Goal: Information Seeking & Learning: Learn about a topic

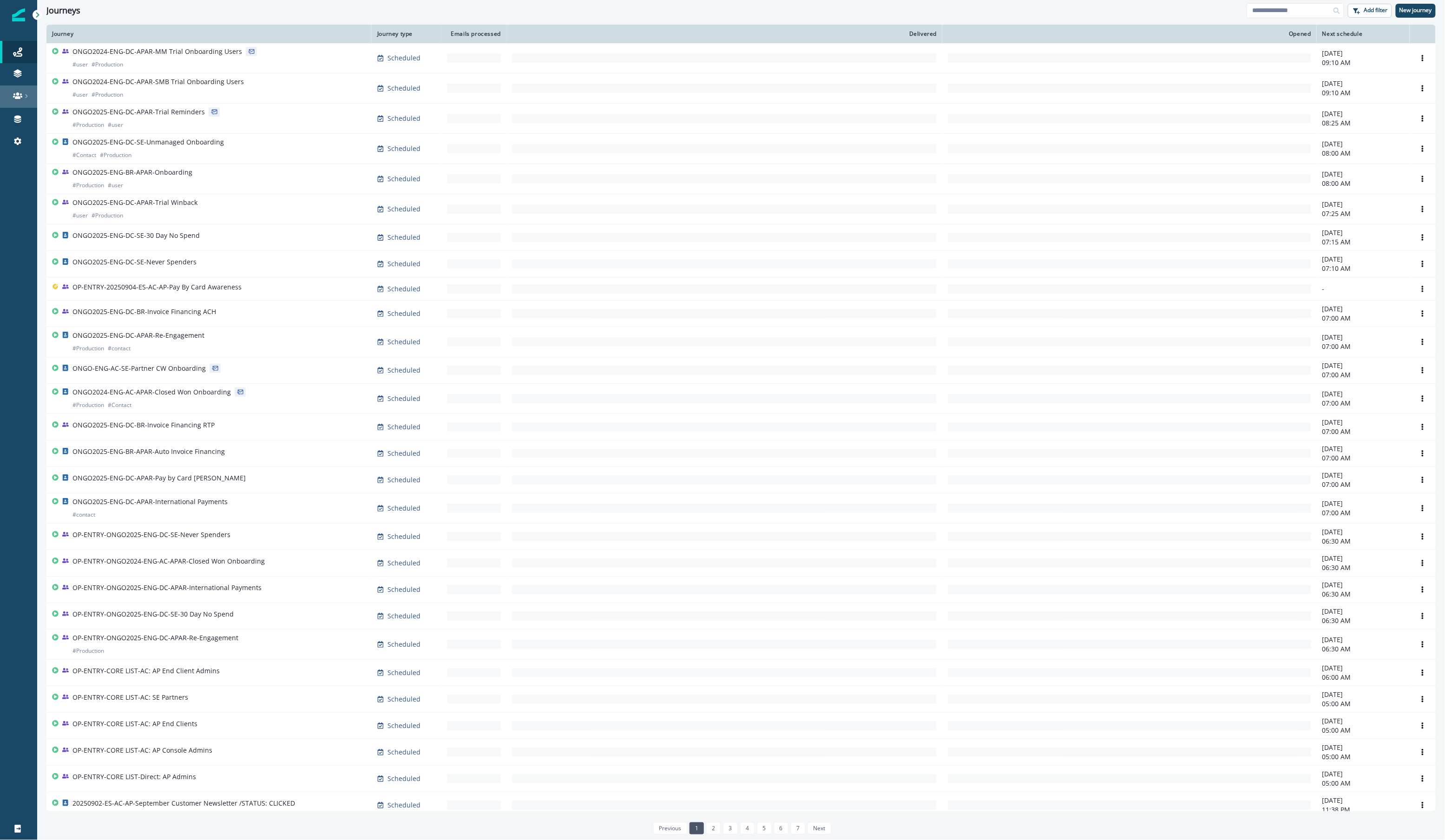
click at [25, 101] on link at bounding box center [19, 97] width 38 height 23
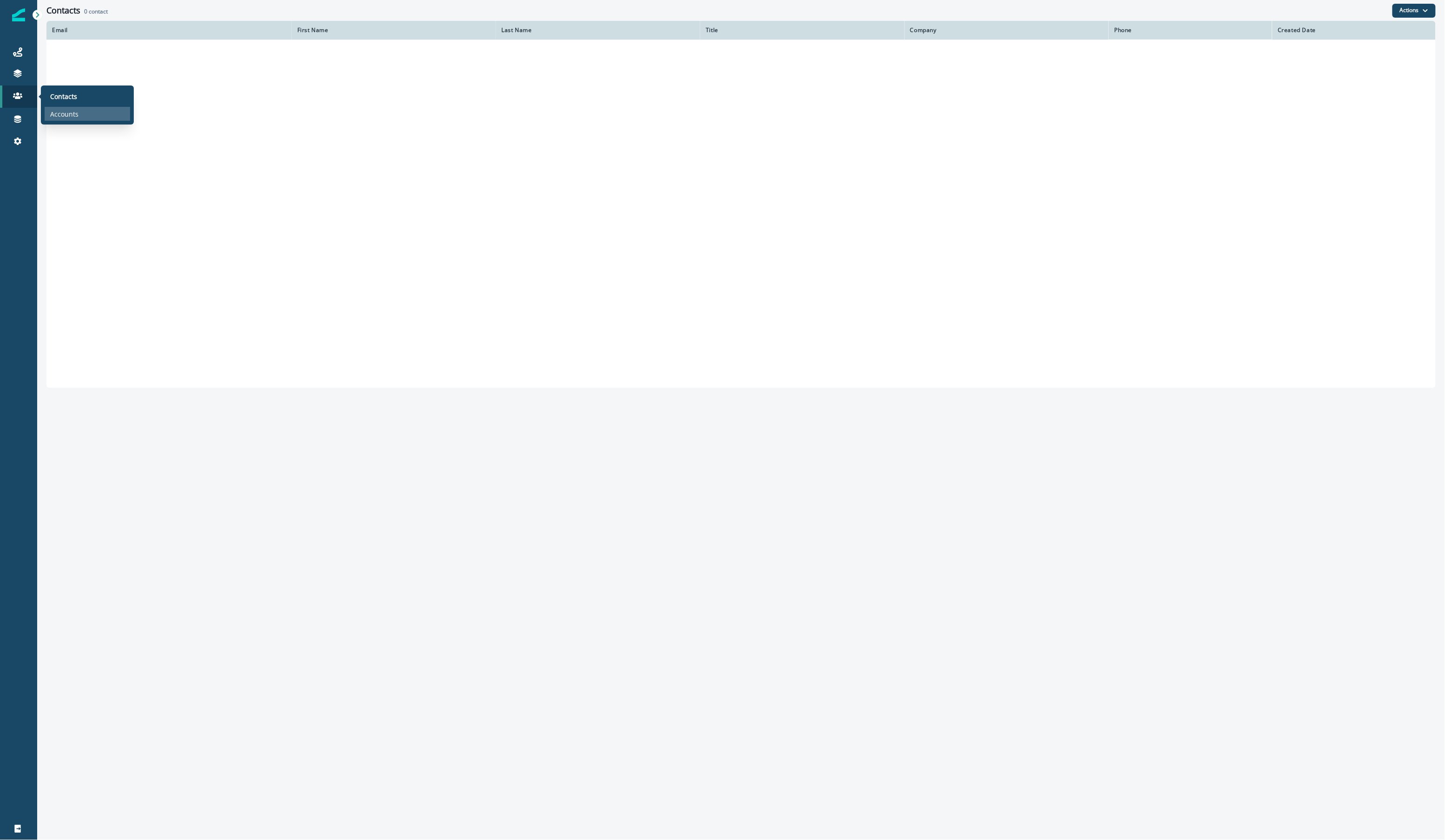
click at [50, 110] on p "Accounts" at bounding box center [64, 115] width 29 height 10
click at [51, 96] on p "Contacts" at bounding box center [63, 97] width 27 height 10
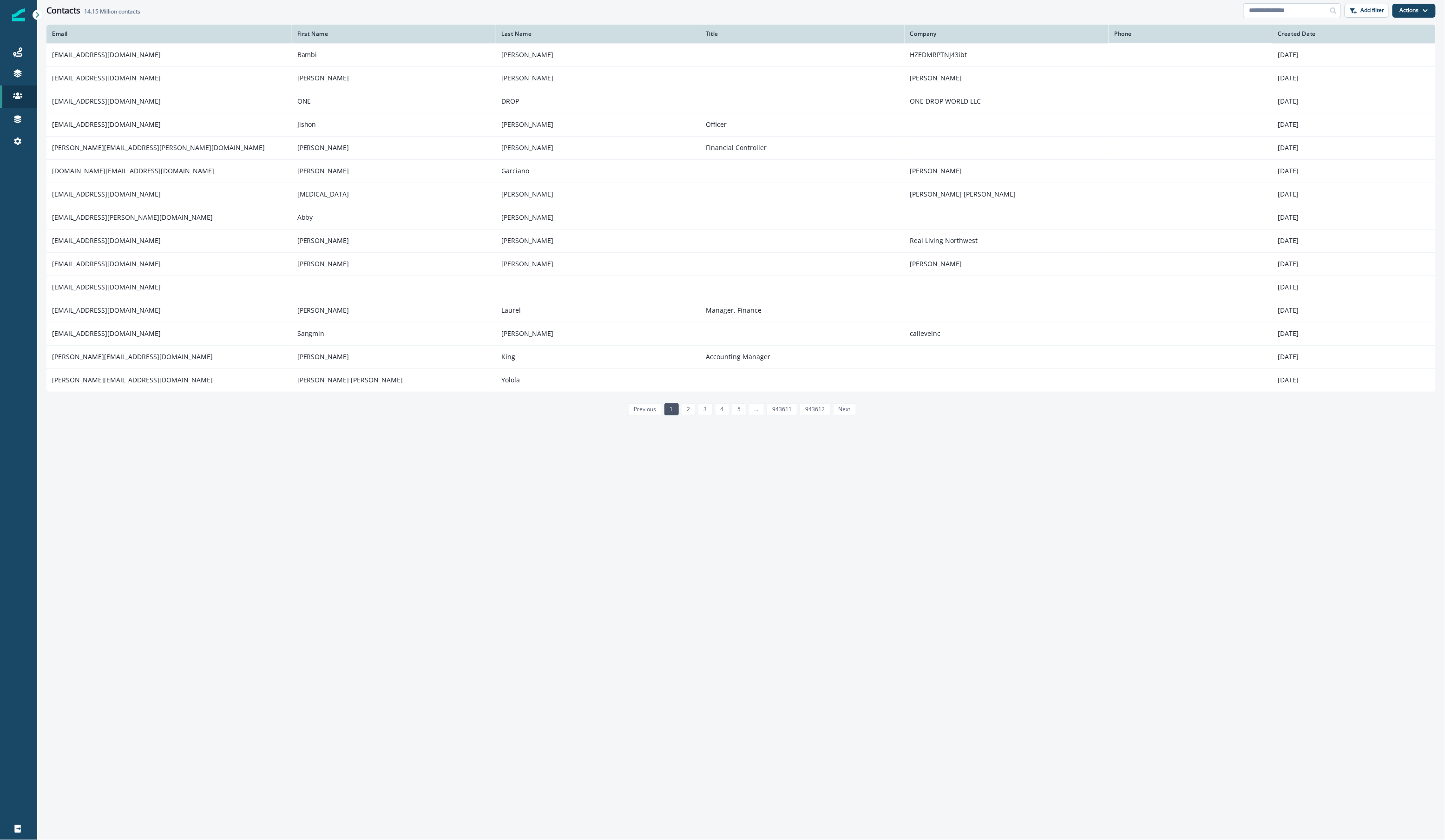
click at [1303, 3] on input at bounding box center [1292, 10] width 98 height 15
paste input "**********"
type input "**********"
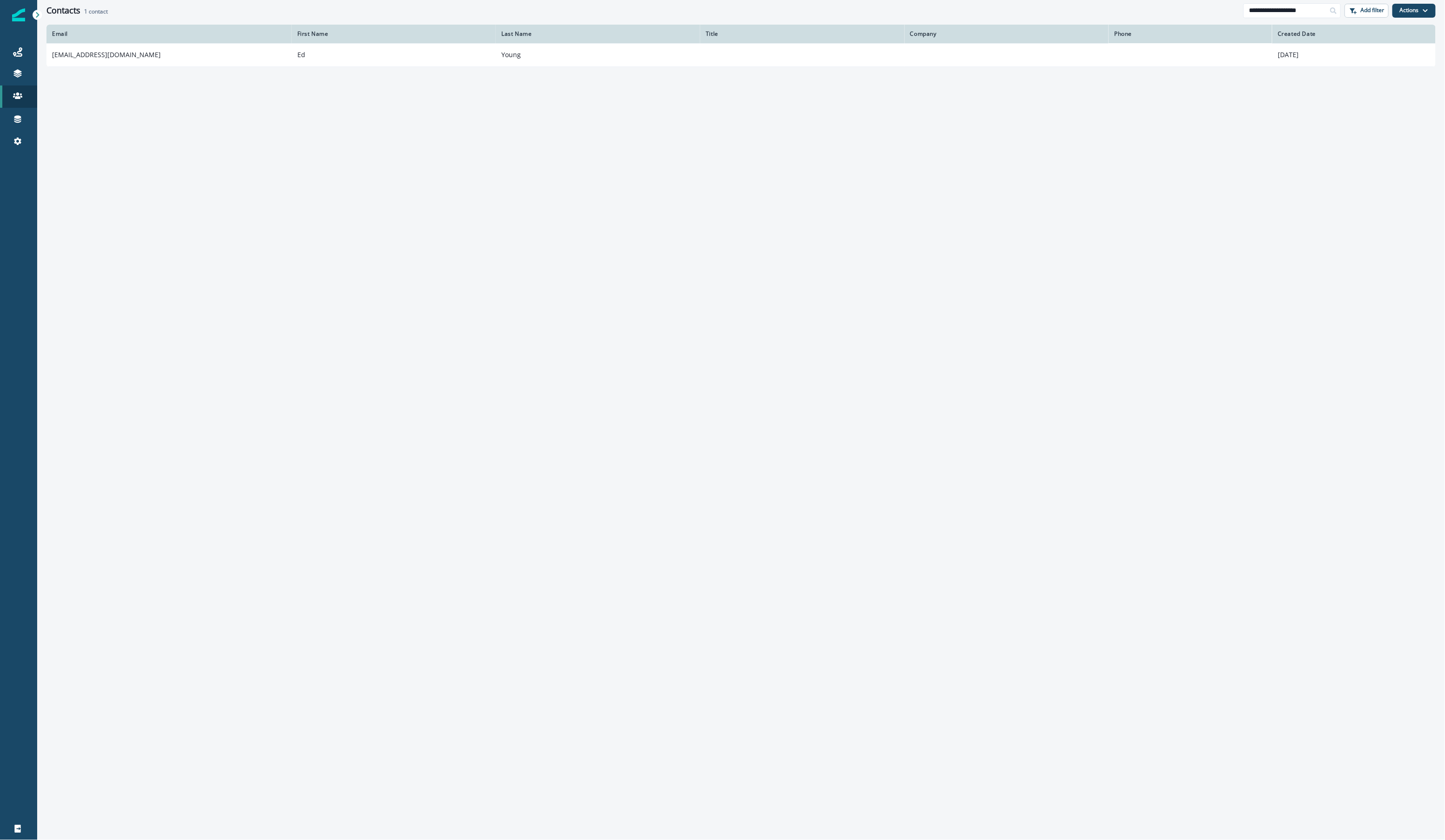
click at [197, 42] on th "Email" at bounding box center [169, 34] width 246 height 19
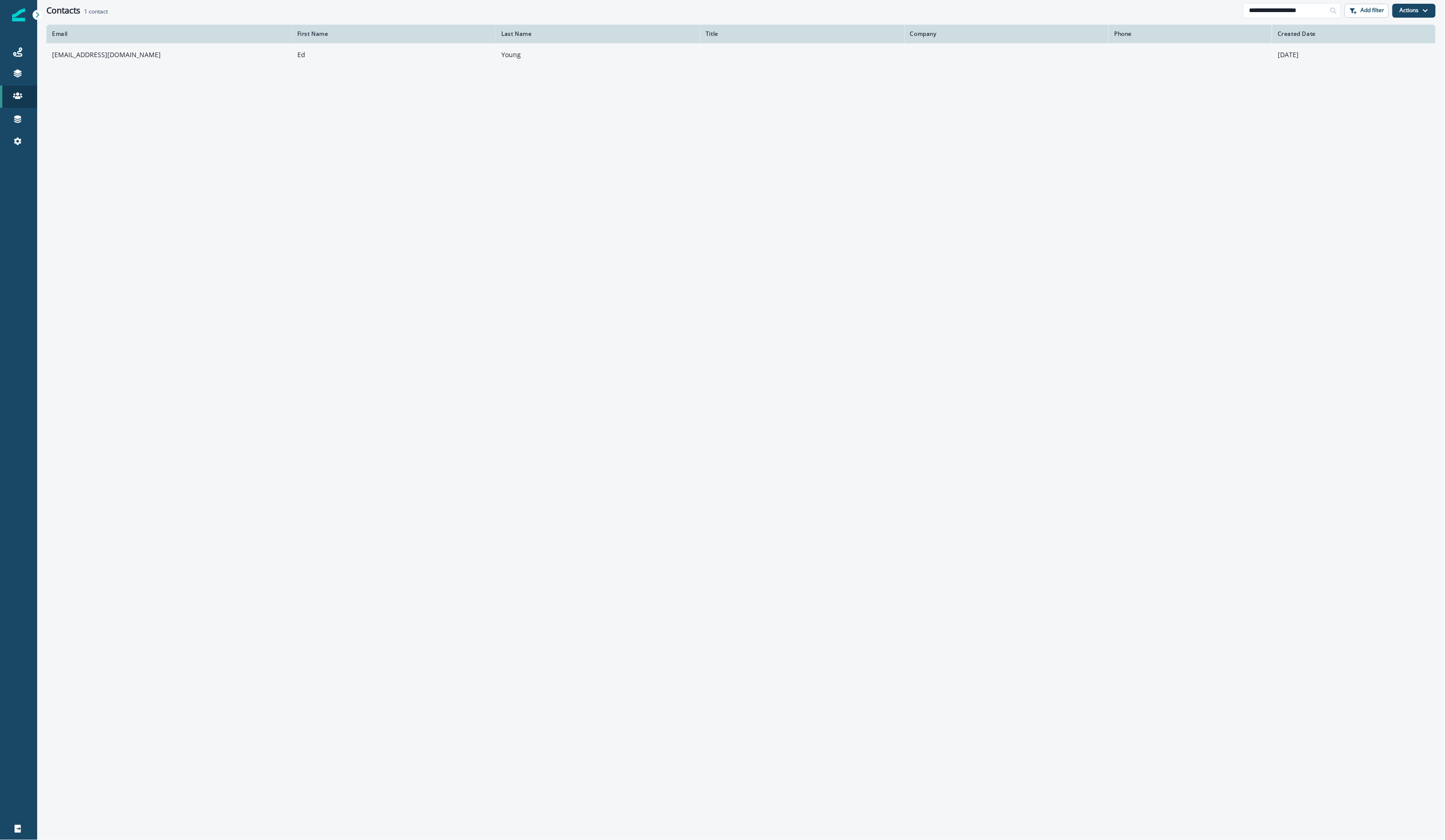
click at [175, 58] on td "[EMAIL_ADDRESS][DOMAIN_NAME]" at bounding box center [169, 55] width 246 height 24
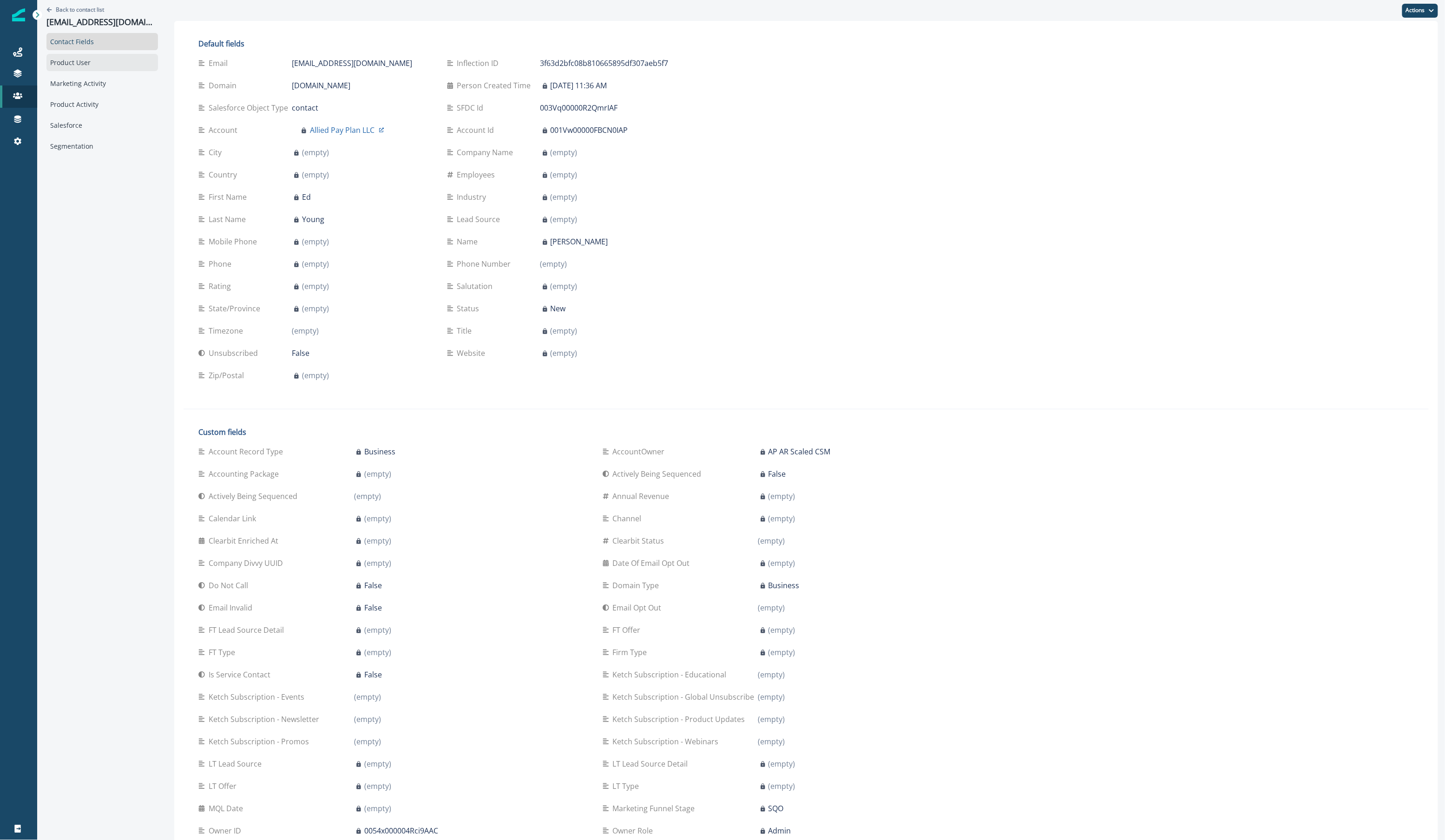
click at [105, 70] on div "Product User" at bounding box center [102, 62] width 112 height 17
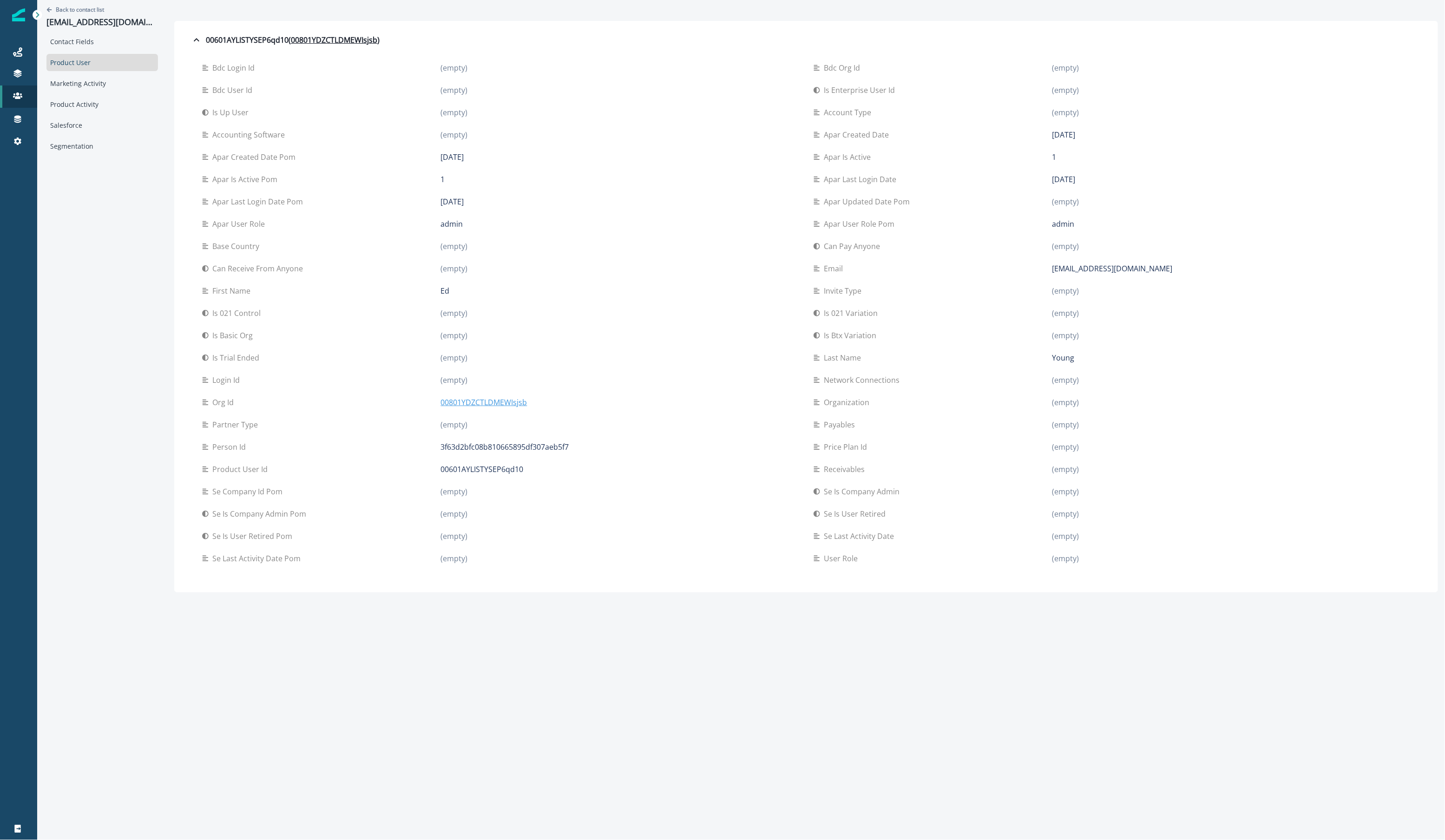
click at [474, 405] on p "00801YDZCTLDMEWIsjsb" at bounding box center [485, 402] width 87 height 11
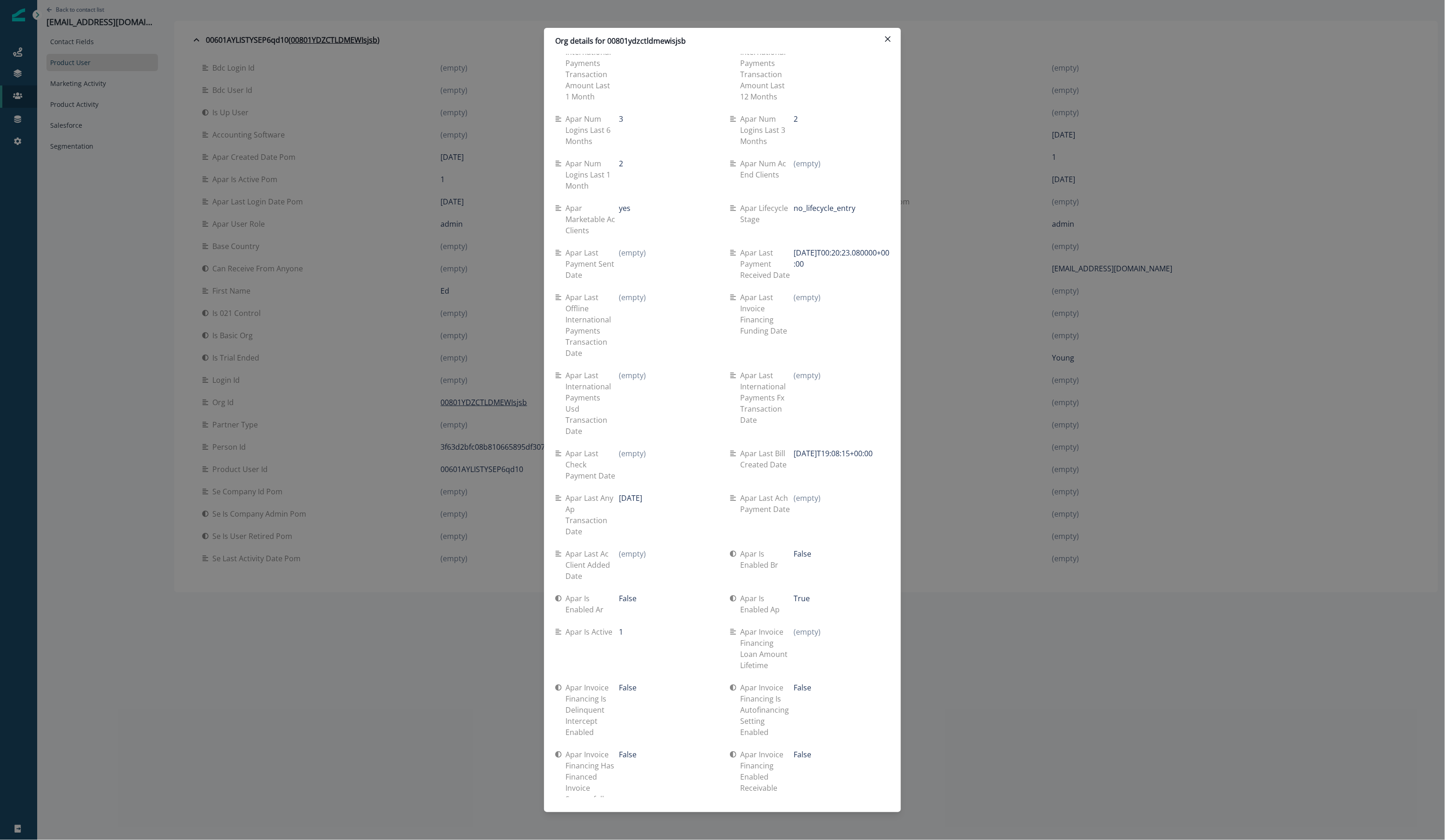
scroll to position [1962, 0]
click at [343, 301] on div "Org details for 00801ydzctldmewisjsb Se travel spend lifetime (empty) Se spend …" at bounding box center [722, 420] width 1445 height 840
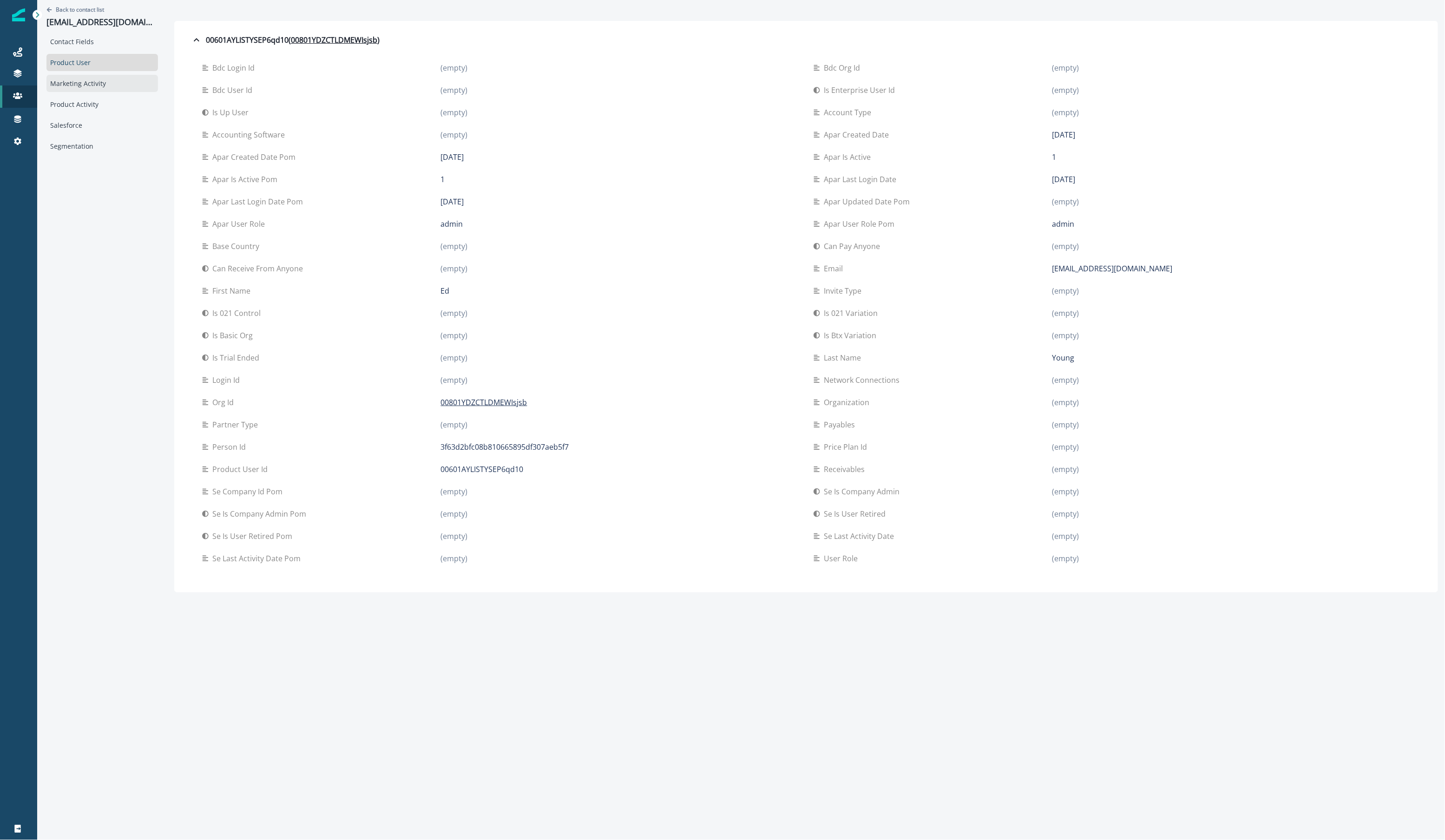
click at [84, 88] on div "Marketing Activity" at bounding box center [102, 83] width 112 height 17
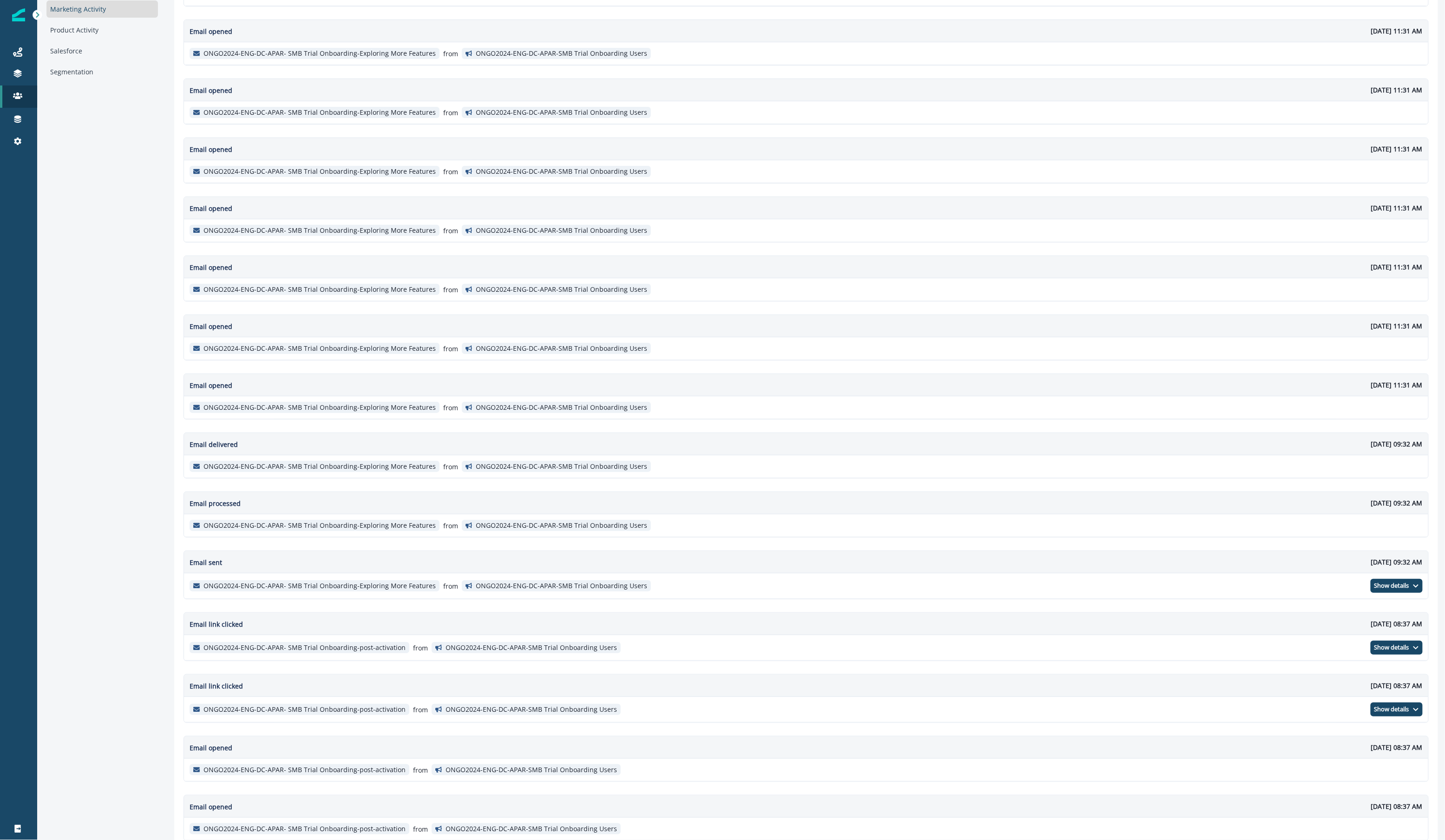
scroll to position [129, 0]
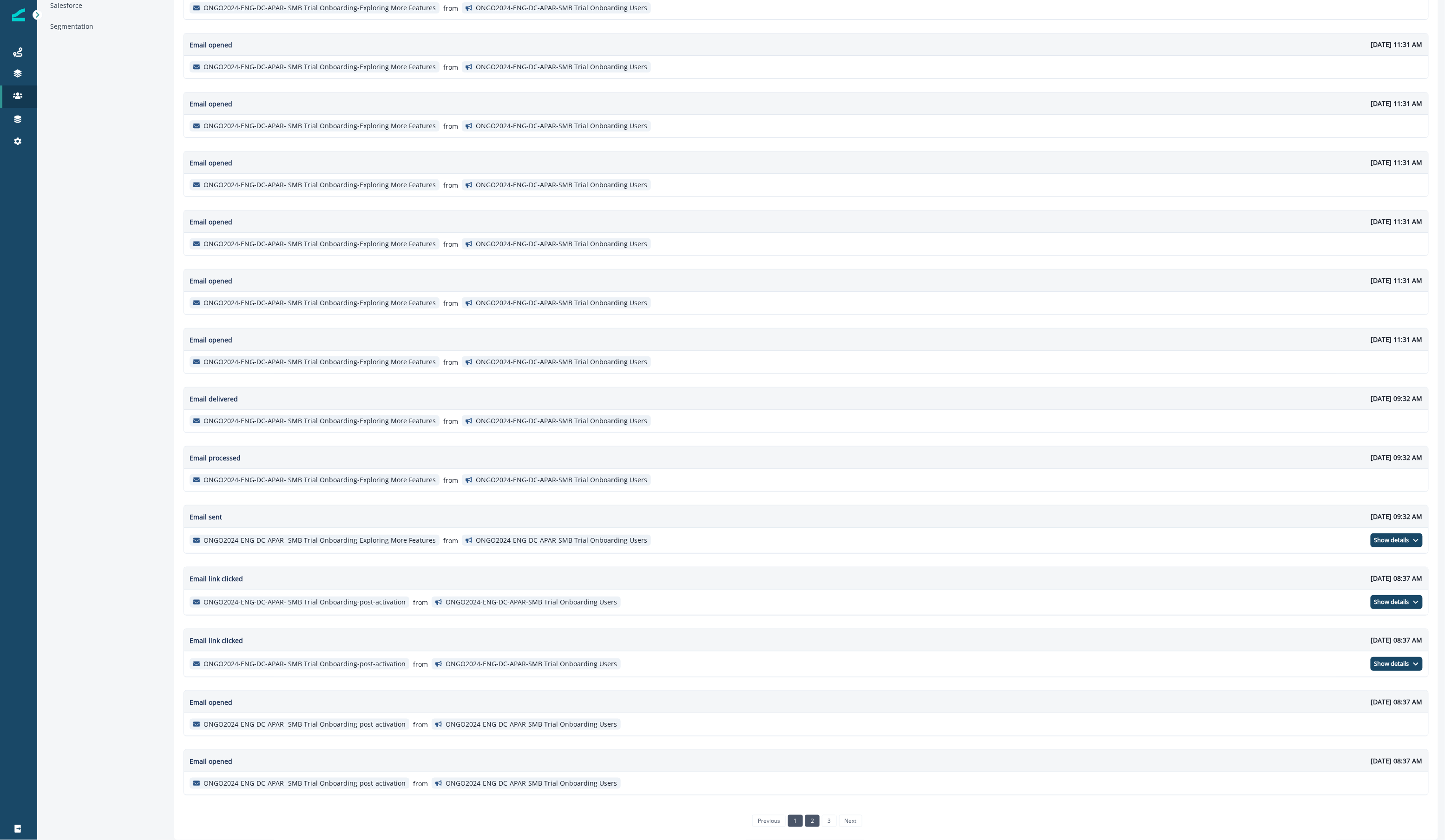
click at [809, 816] on link "2" at bounding box center [812, 821] width 15 height 12
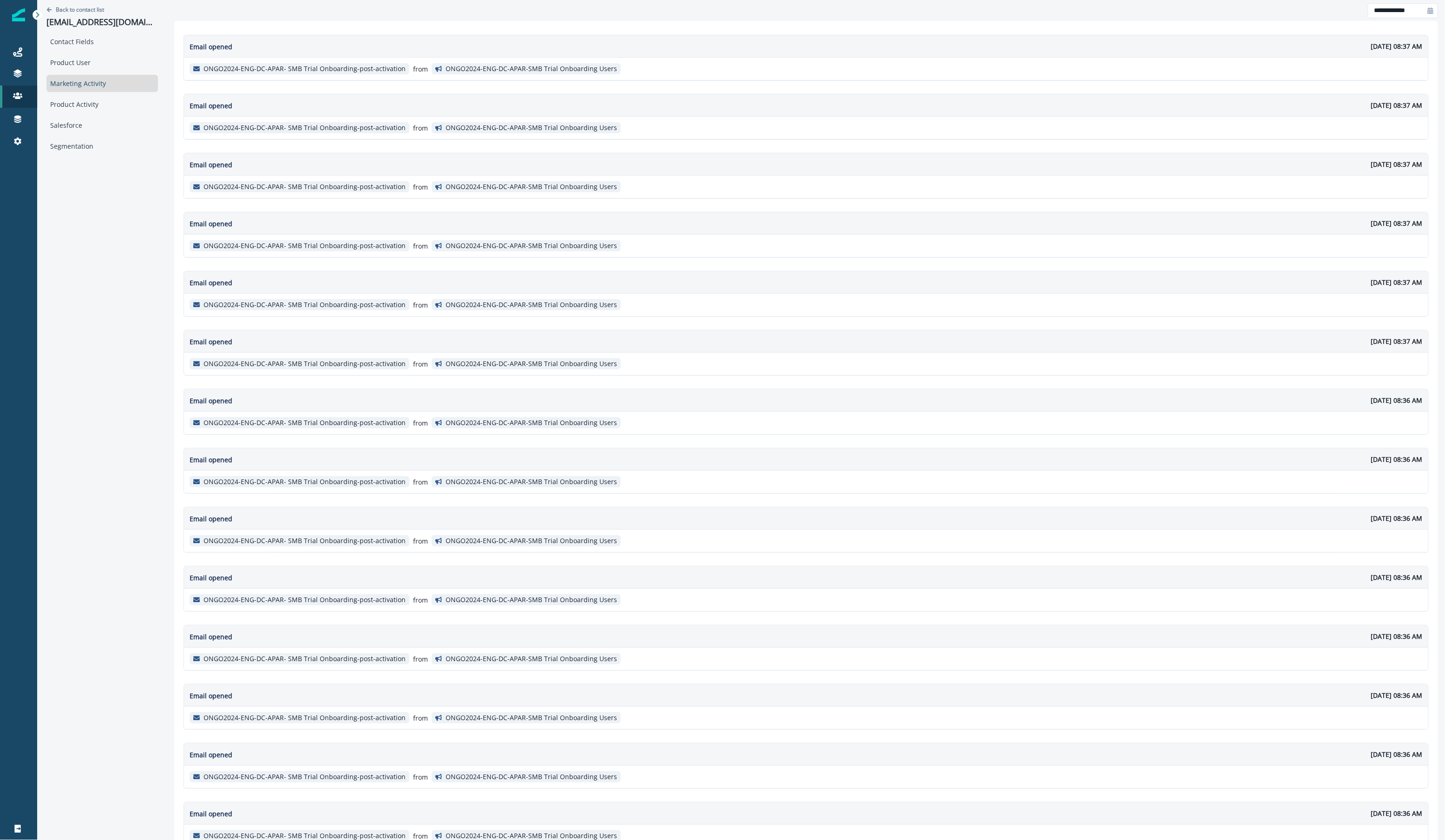
click at [80, 74] on div "Contact Fields Product User Marketing Activity Product Activity Salesforce Segm…" at bounding box center [102, 93] width 112 height 121
click at [79, 69] on div "Product User" at bounding box center [102, 62] width 112 height 17
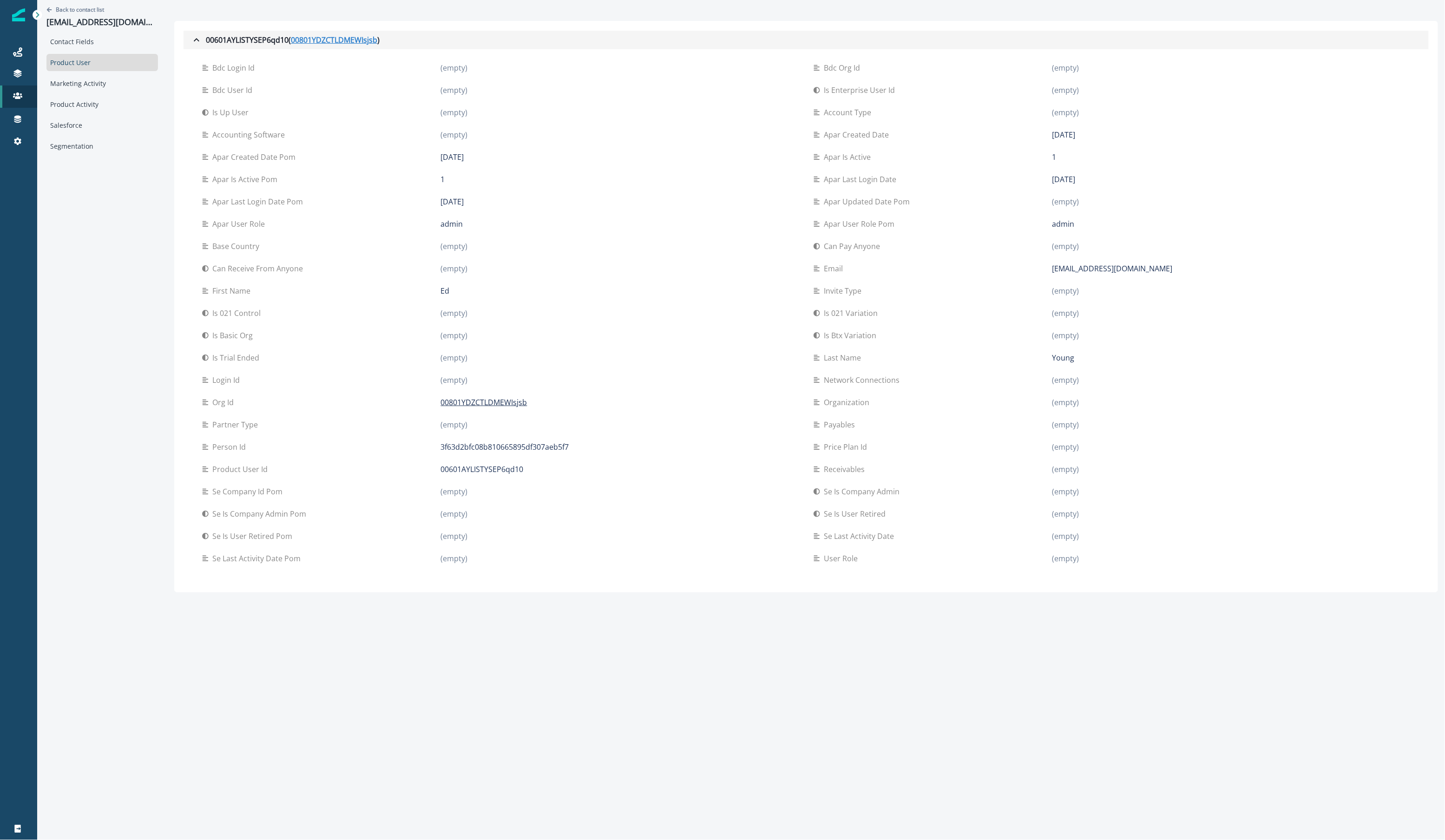
click at [355, 41] on u "00801YDZCTLDMEWIsjsb" at bounding box center [335, 39] width 87 height 11
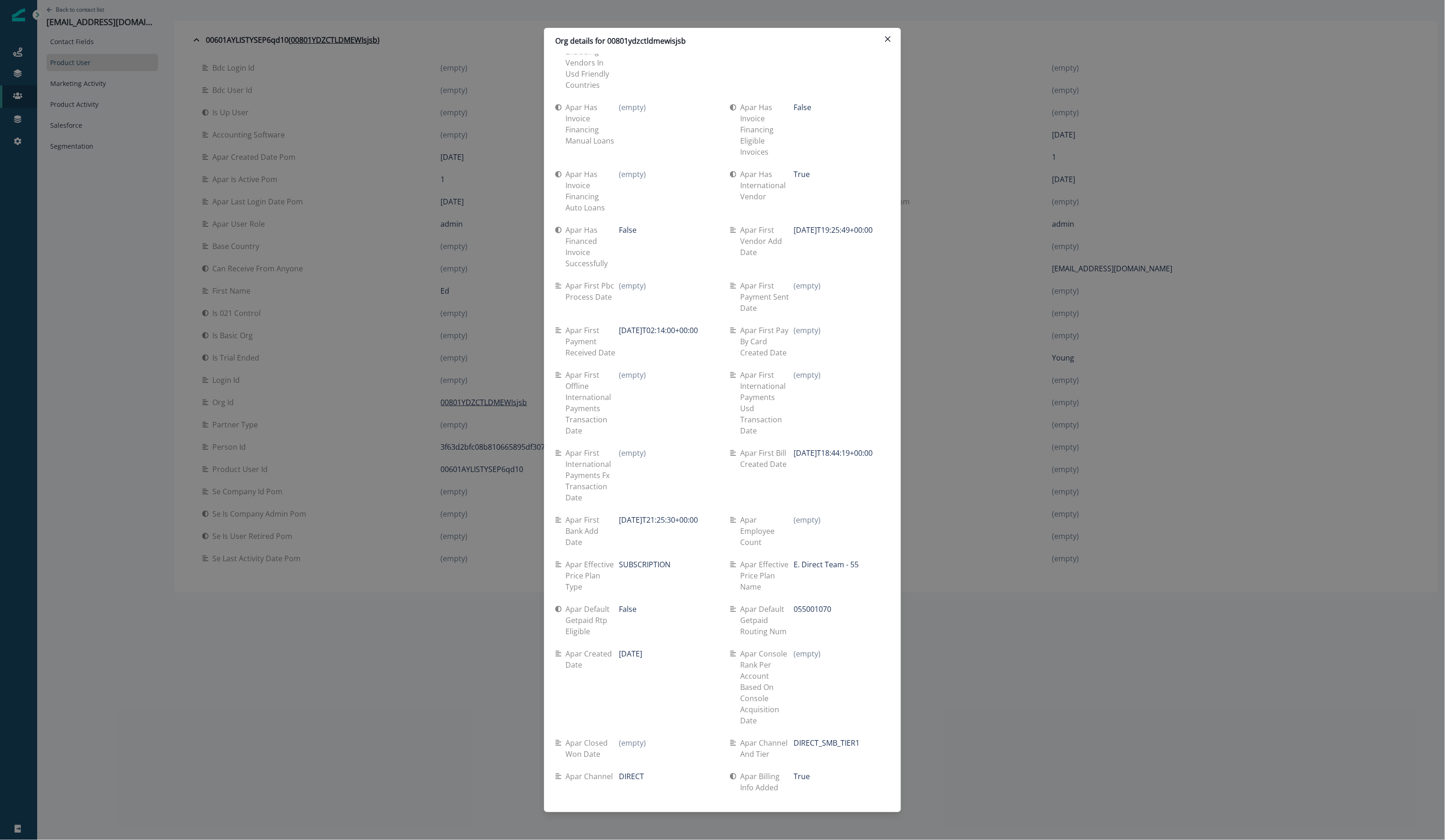
scroll to position [3380, 0]
click at [1000, 157] on div "Org details for 00801ydzctldmewisjsb Se travel spend lifetime (empty) Se spend …" at bounding box center [722, 420] width 1445 height 840
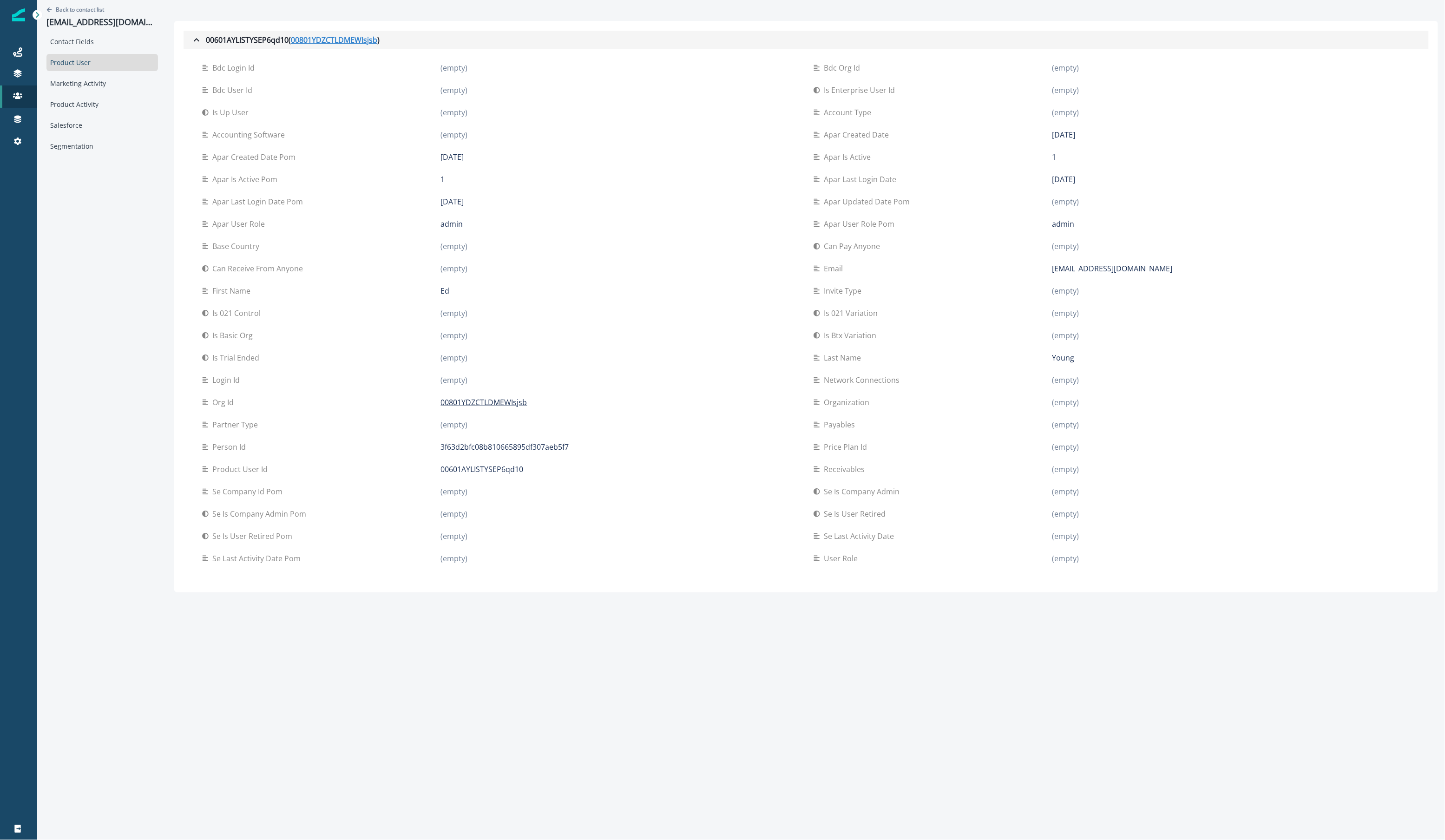
click at [294, 41] on u "00801YDZCTLDMEWIsjsb" at bounding box center [335, 39] width 87 height 11
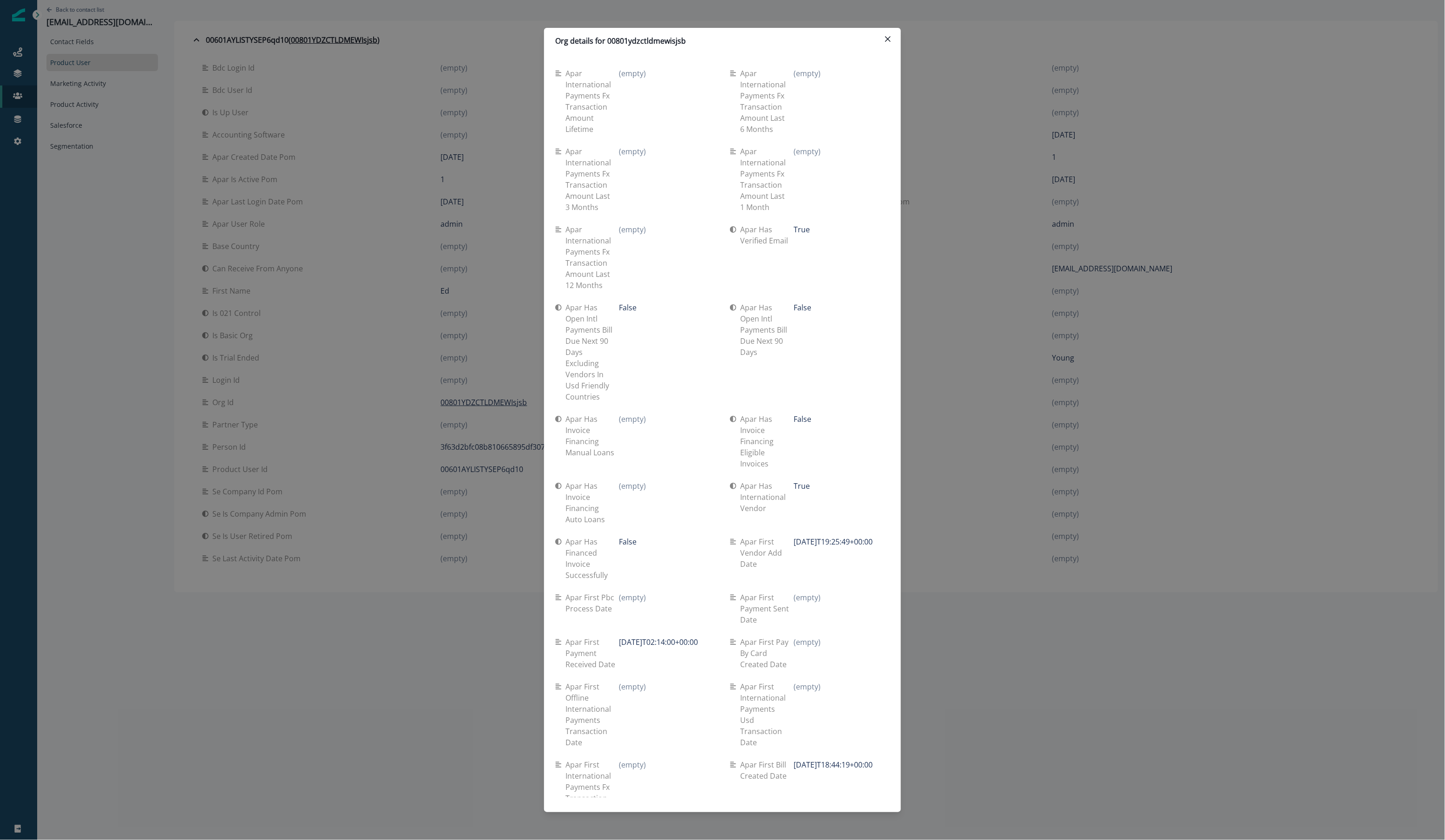
scroll to position [3070, 0]
drag, startPoint x: 718, startPoint y: 613, endPoint x: 862, endPoint y: 656, distance: 150.3
click at [861, 582] on div "Apar first vendor add date 2025-09-02T19:25:49+00:00" at bounding box center [810, 555] width 160 height 55
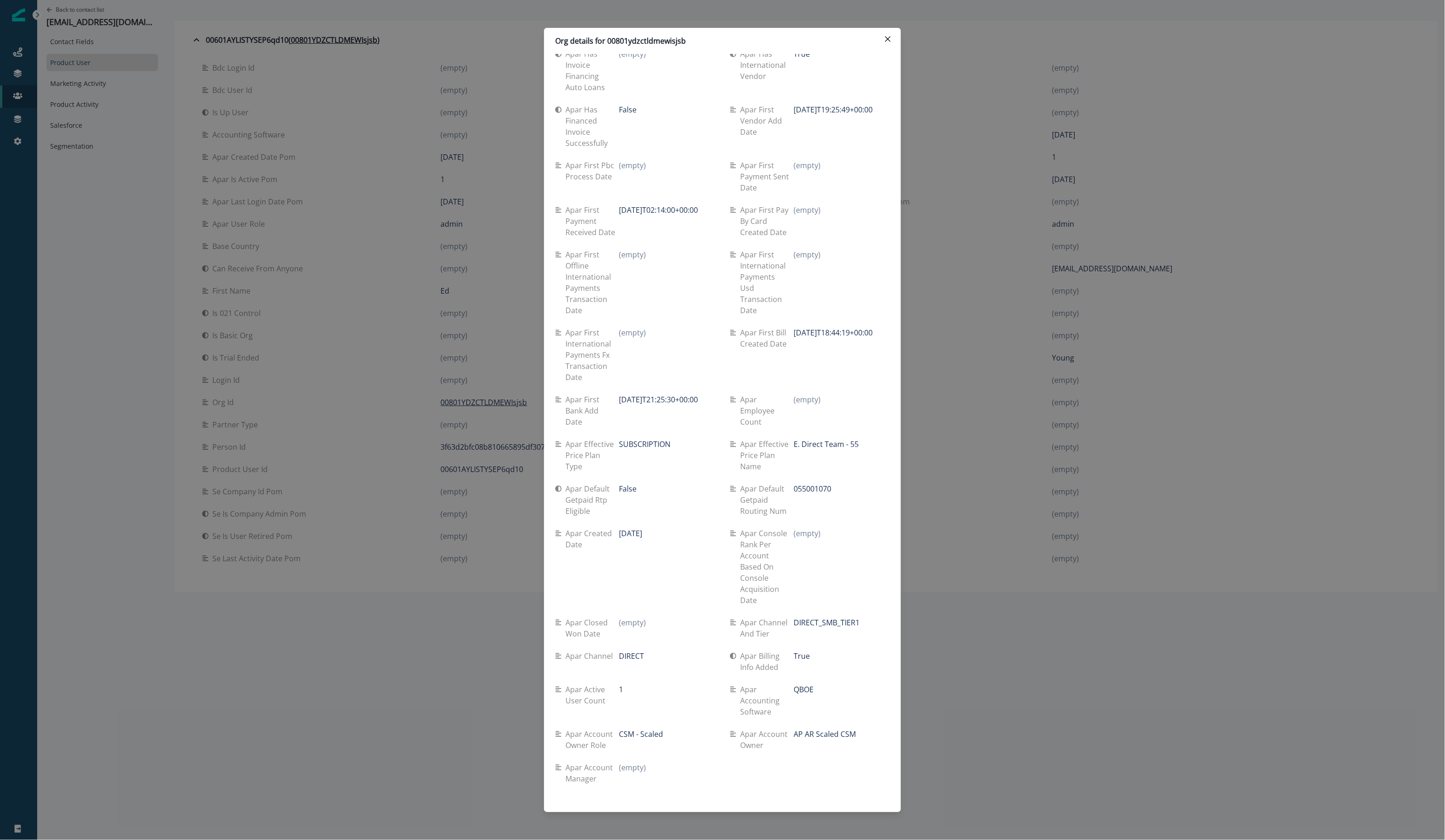
scroll to position [3599, 0]
click at [964, 397] on div "Org details for 00801ydzctldmewisjsb Se travel spend lifetime (empty) Se spend …" at bounding box center [722, 420] width 1445 height 840
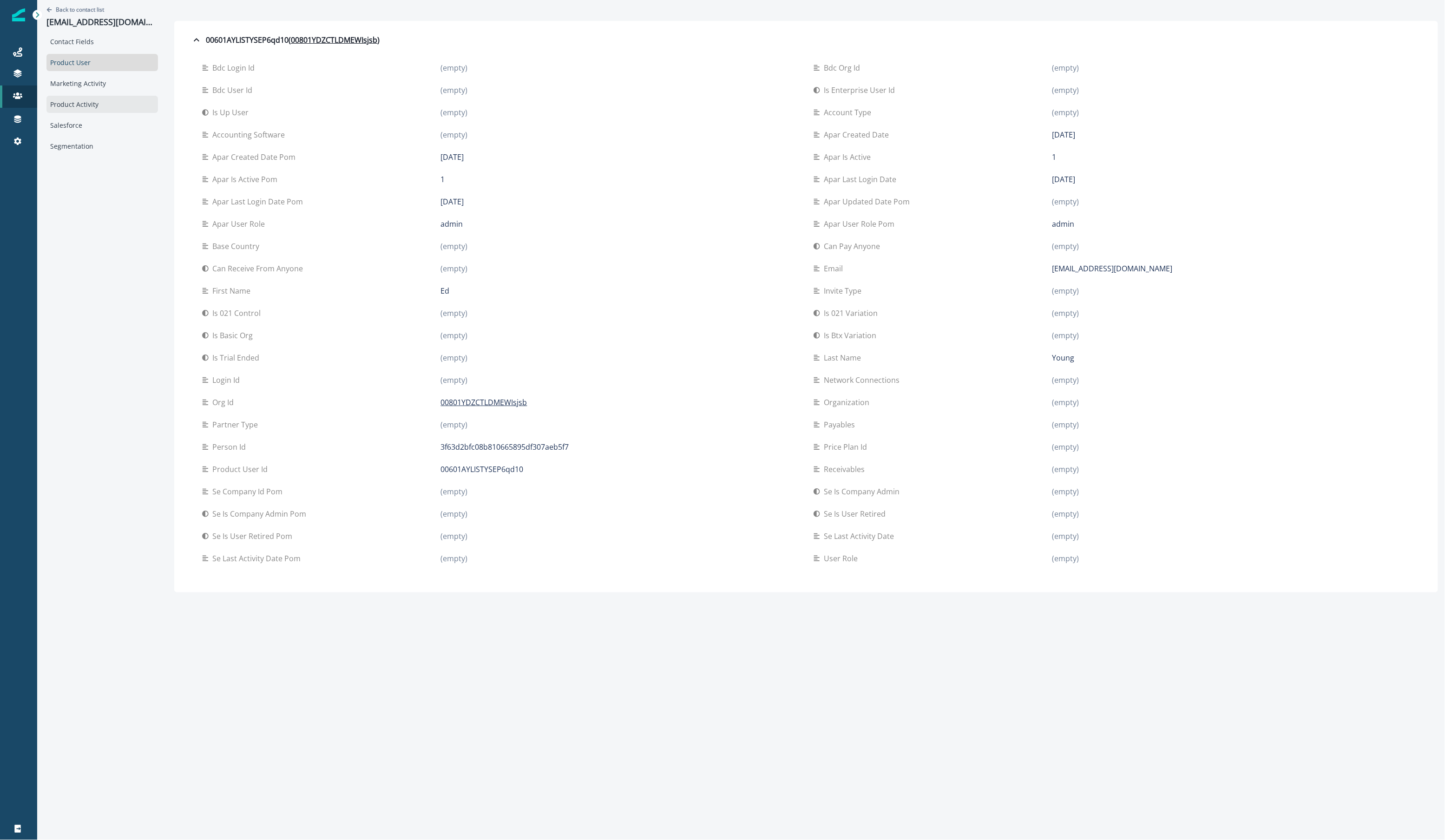
click at [76, 104] on div "Product Activity" at bounding box center [102, 104] width 112 height 17
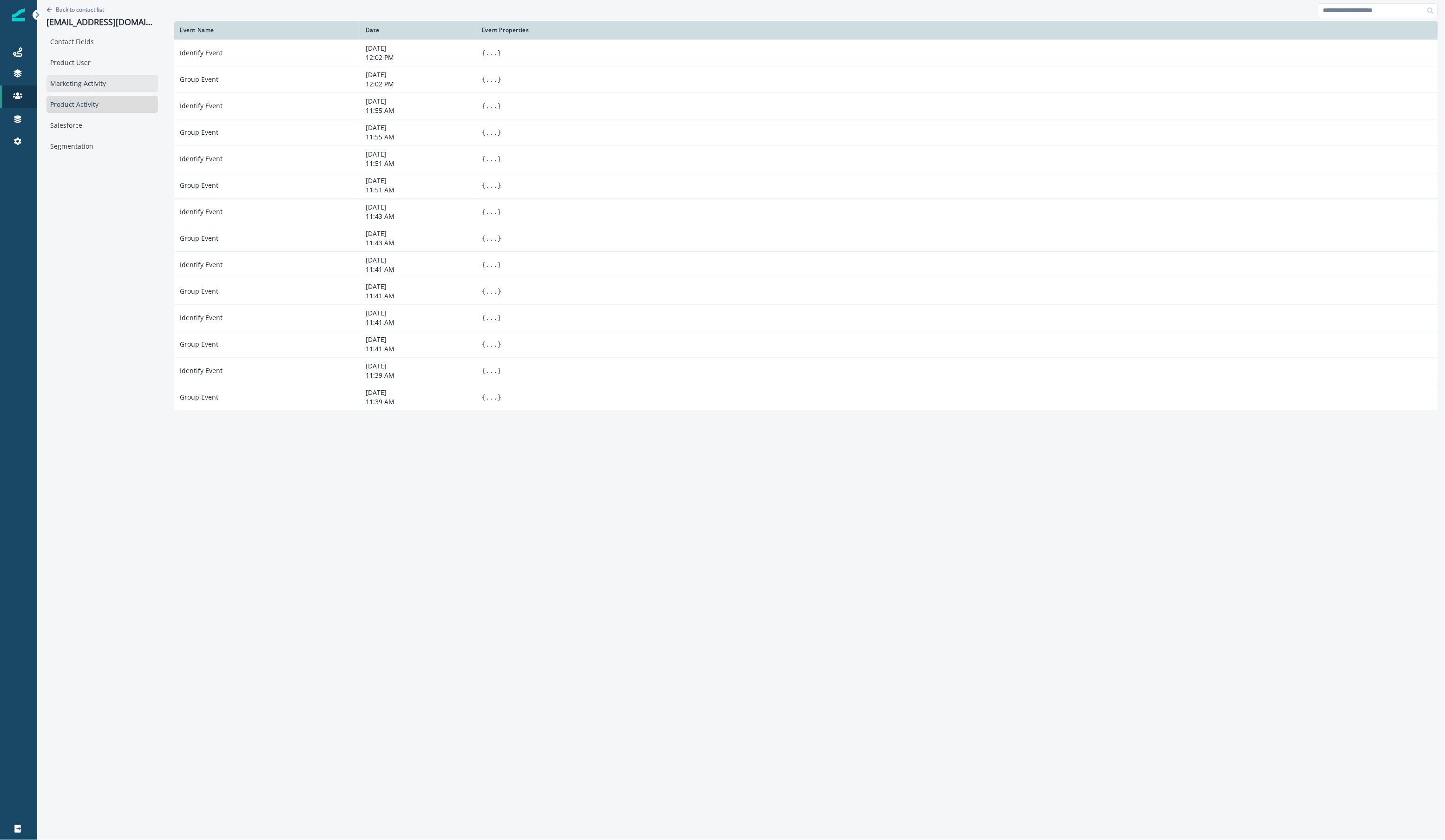
click at [78, 91] on div "Marketing Activity" at bounding box center [102, 83] width 112 height 17
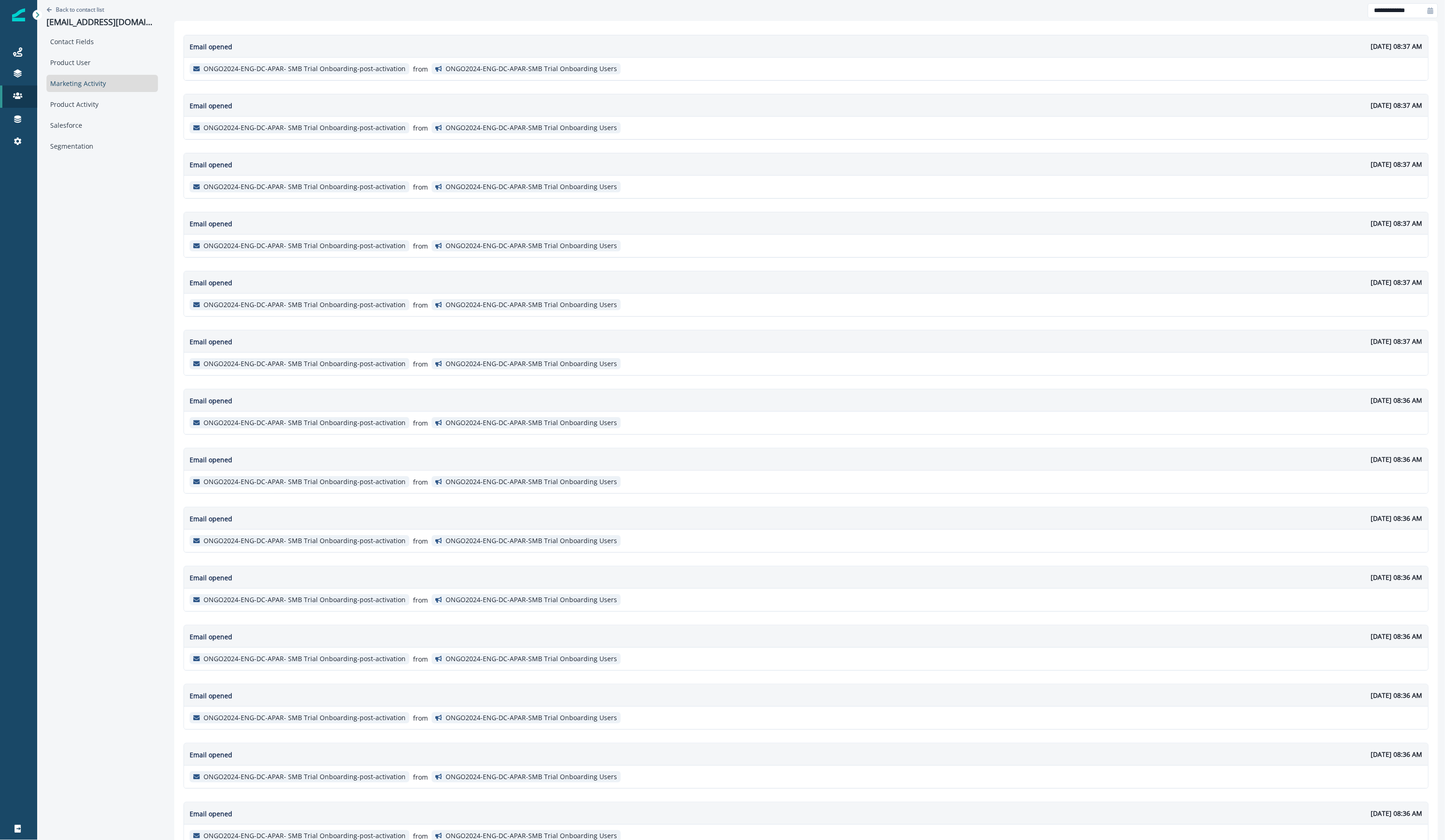
click at [222, 68] on p "ONGO2024-ENG-DC-APAR- SMB Trial Onboarding-post-activation" at bounding box center [304, 69] width 202 height 8
copy p "ONGO2024-ENG-DC-APAR- SMB Trial Onboarding-post-activation"
click at [24, 46] on div "Journeys" at bounding box center [19, 51] width 30 height 11
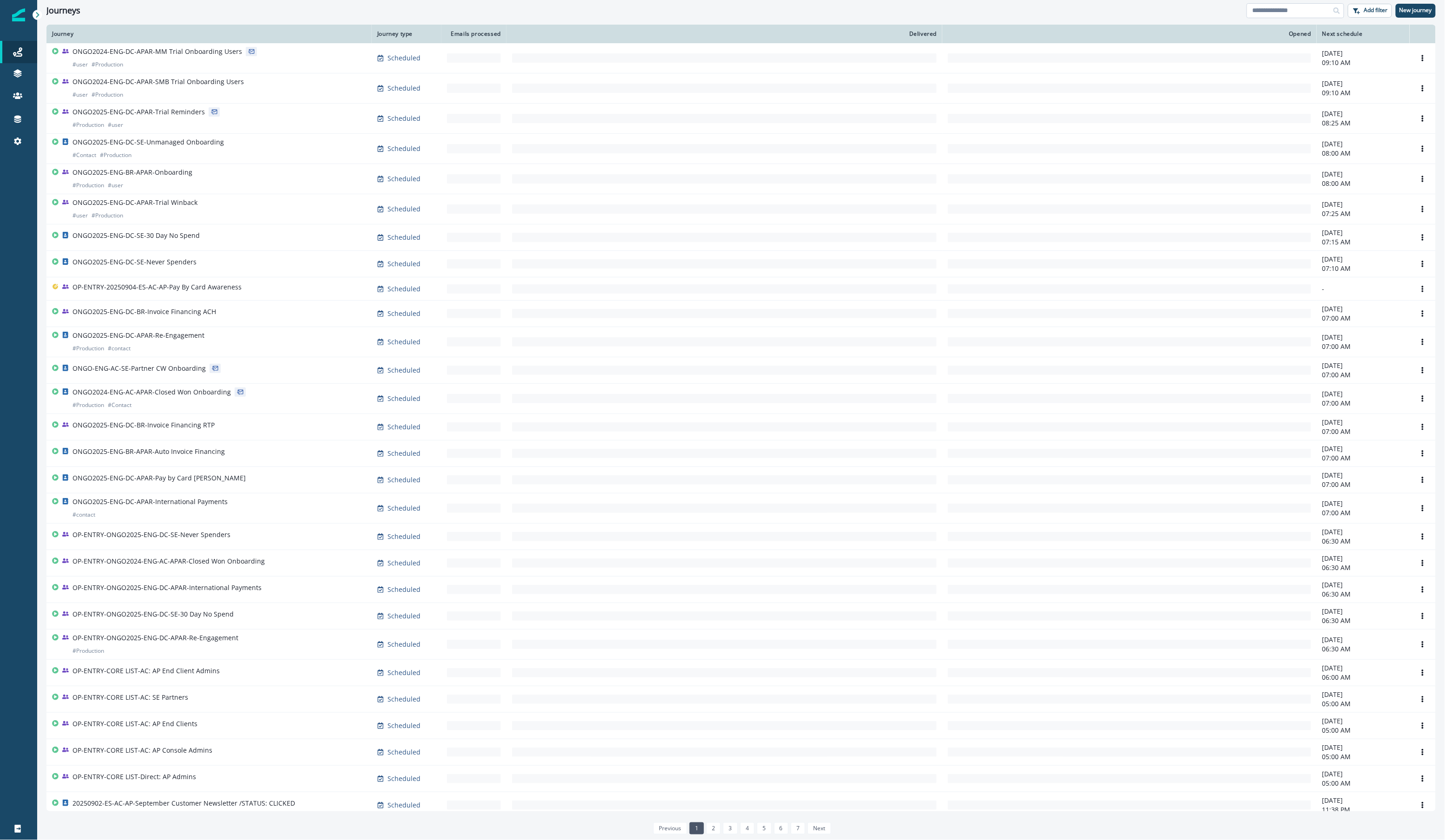
click at [1319, 9] on input at bounding box center [1295, 10] width 98 height 15
paste input "**********"
type input "**********"
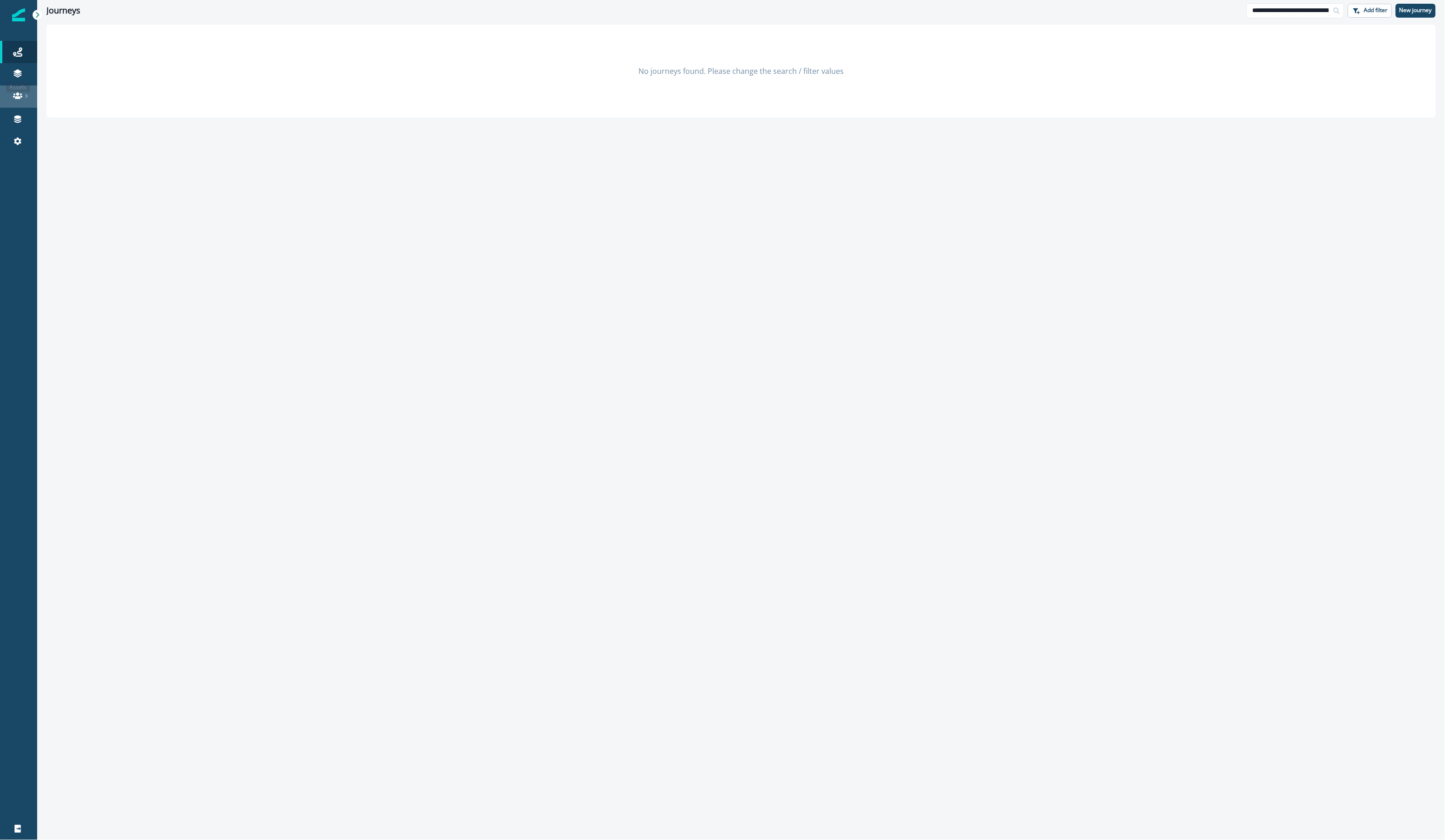
click at [20, 97] on icon at bounding box center [17, 96] width 9 height 7
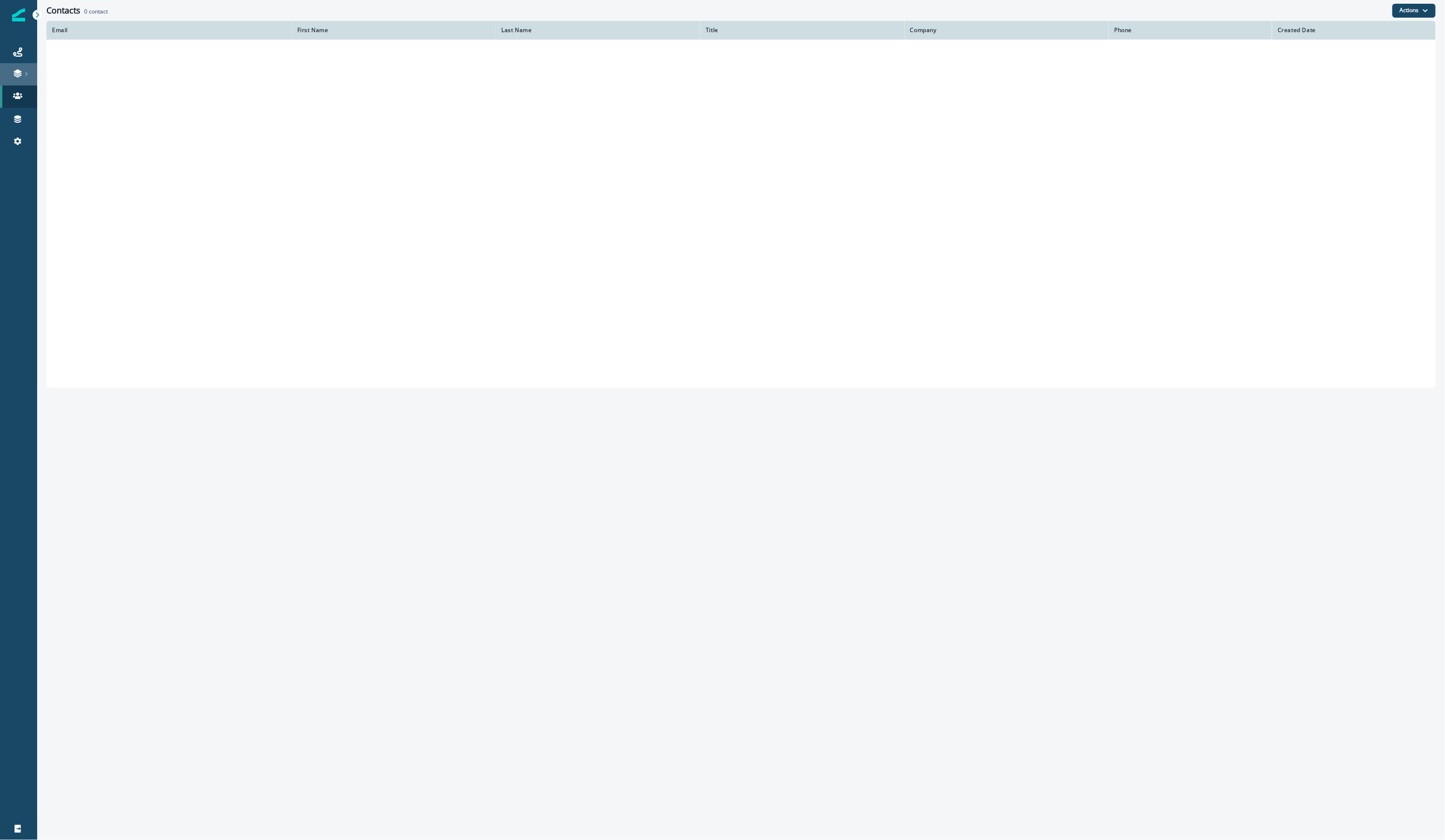
click at [22, 76] on icon at bounding box center [17, 73] width 9 height 9
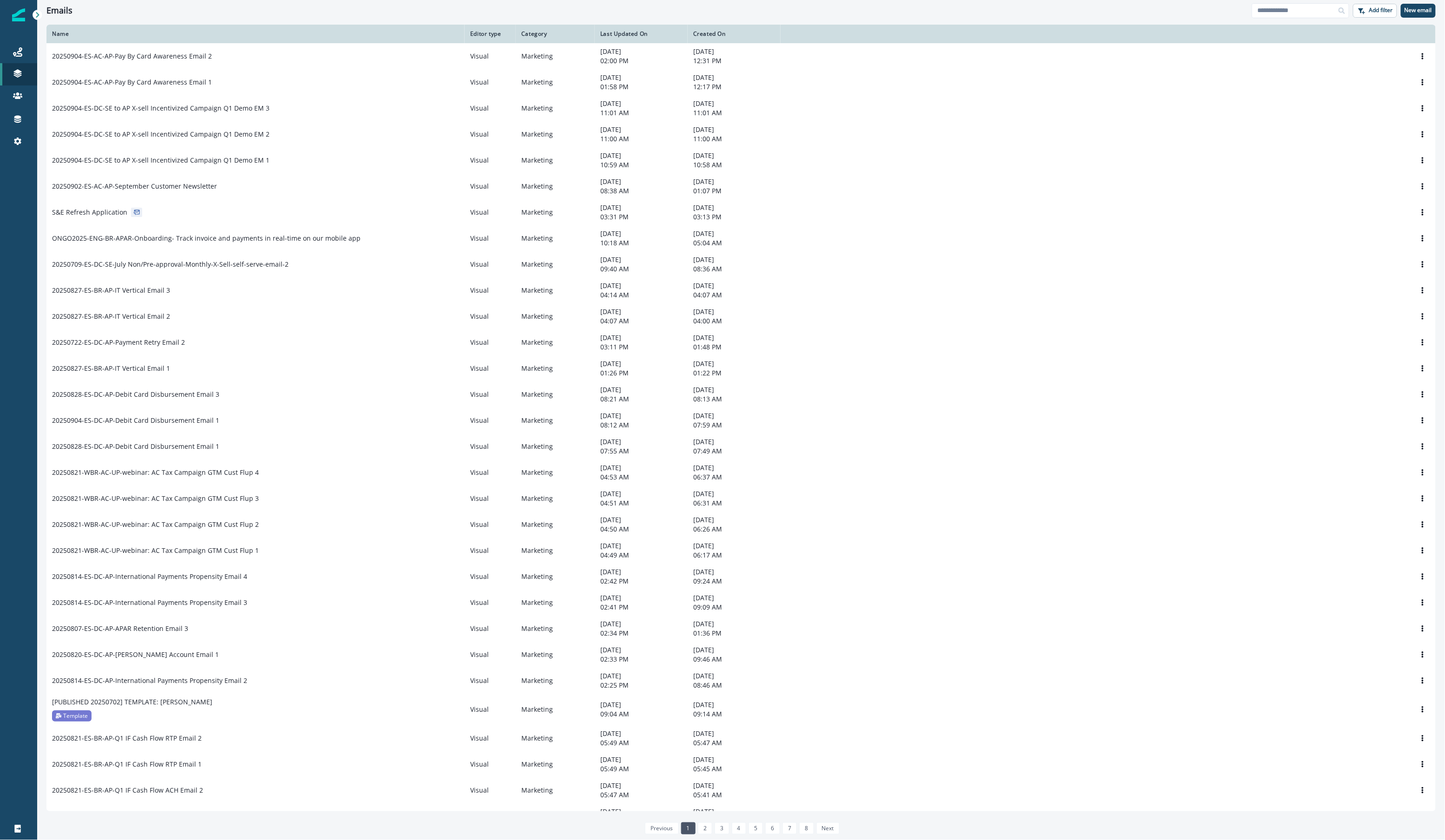
click at [1311, 20] on div "Emails Add filter New email" at bounding box center [741, 10] width 1408 height 21
click at [1310, 8] on input at bounding box center [1300, 10] width 98 height 15
paste input "**********"
type input "**********"
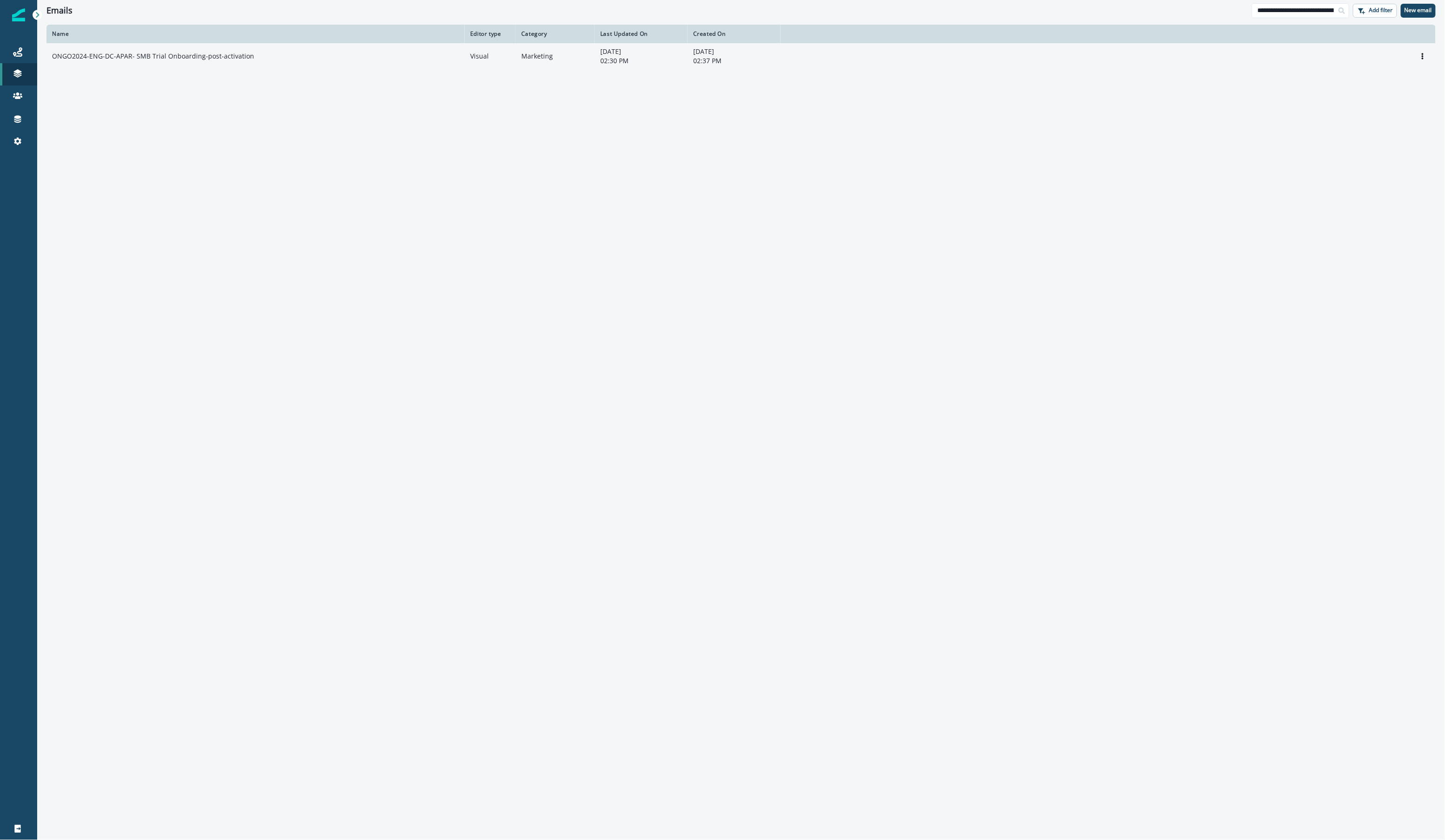
click at [90, 61] on td "ONGO2024-ENG-DC-APAR- SMB Trial Onboarding-post-activation" at bounding box center [256, 56] width 418 height 26
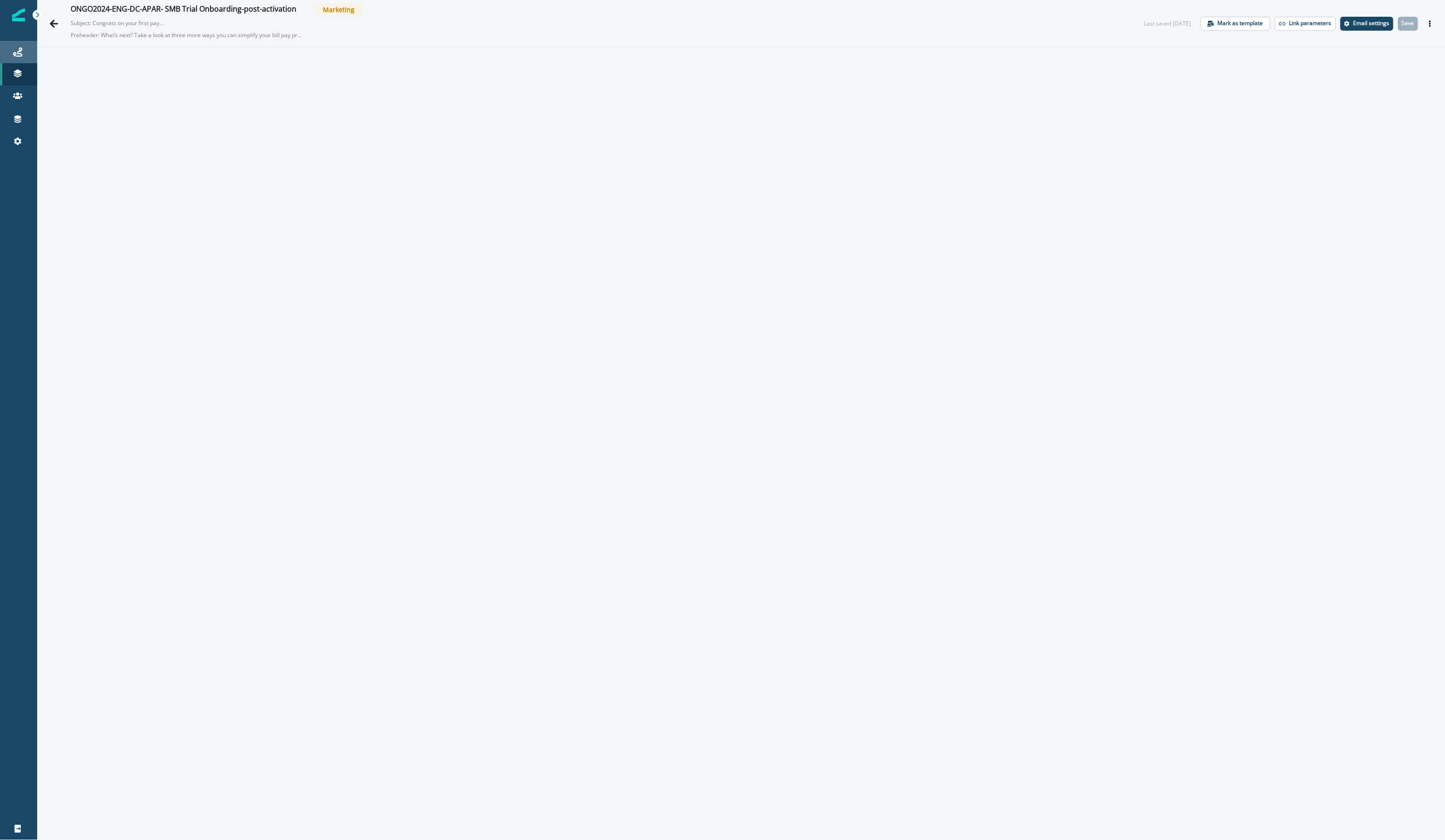
click at [30, 45] on link "Journeys" at bounding box center [19, 51] width 38 height 23
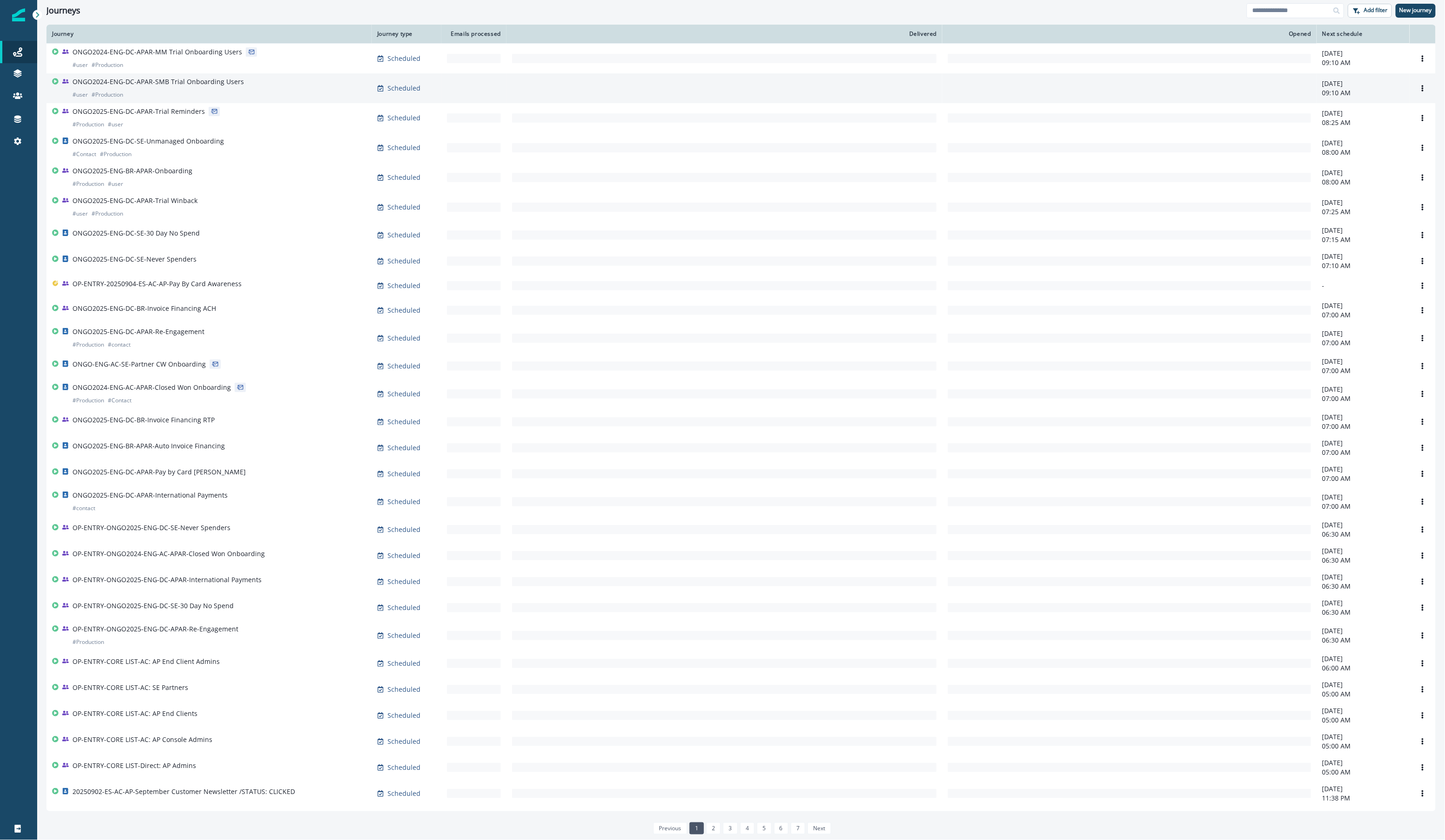
click at [140, 80] on p "ONGO2024-ENG-DC-APAR-SMB Trial Onboarding Users" at bounding box center [158, 81] width 172 height 9
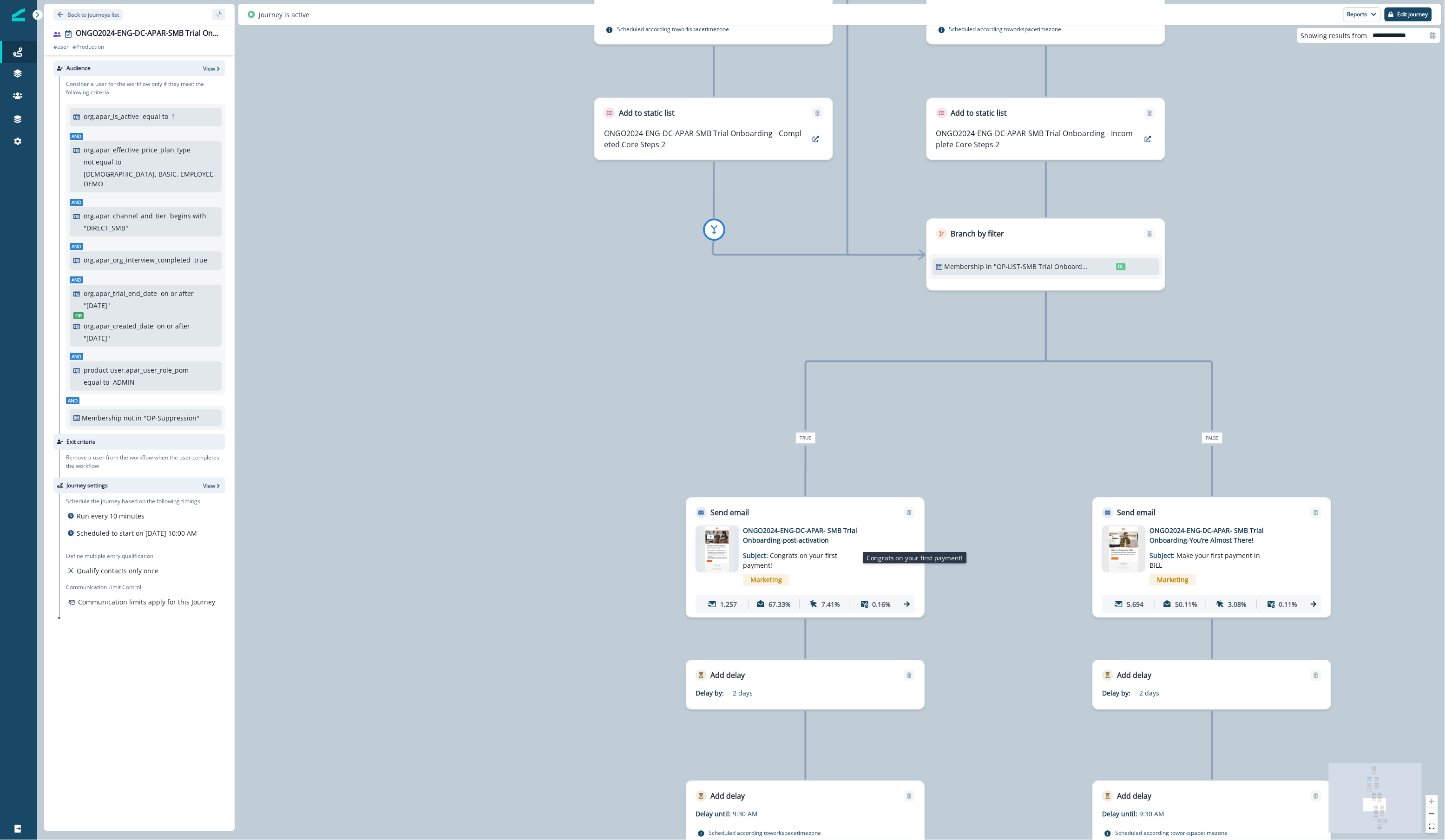
click at [762, 546] on p "Subject: Congrats on your first payment!" at bounding box center [801, 557] width 116 height 25
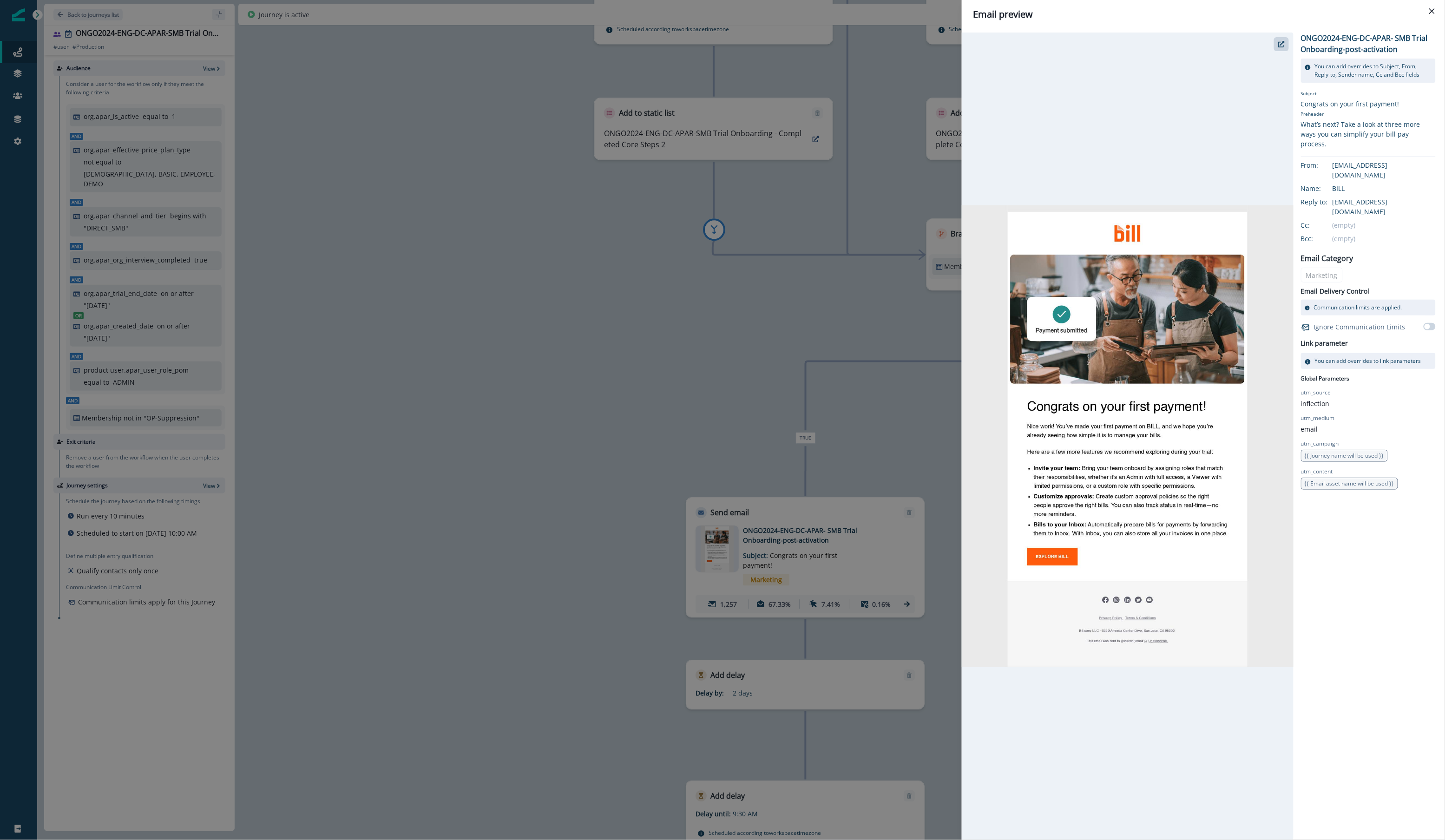
click at [757, 476] on div "Email preview ONGO2024-ENG-DC-APAR- SMB Trial Onboarding-post-activation You ca…" at bounding box center [722, 420] width 1445 height 840
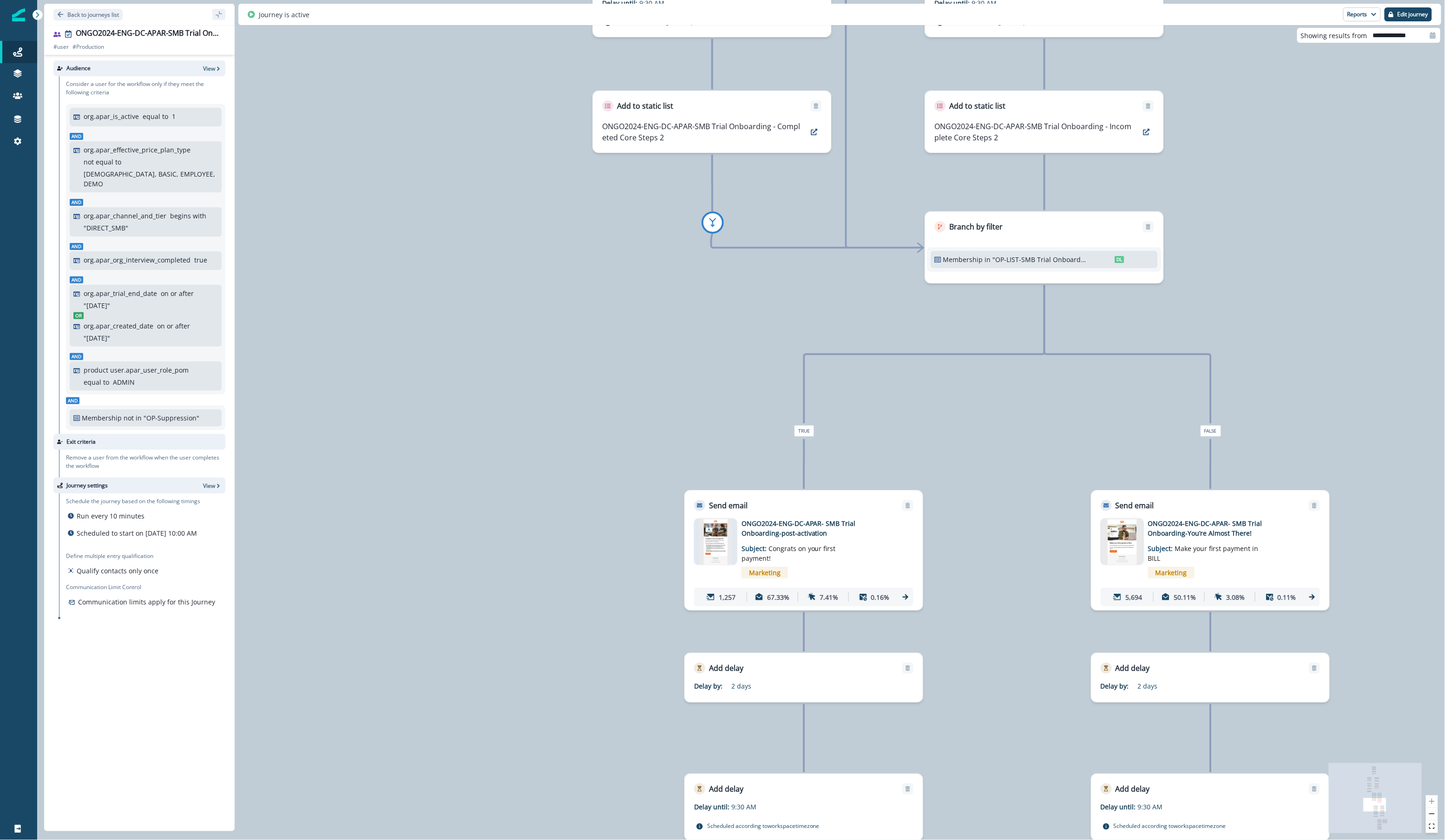
click at [505, 221] on div "10,796 users have entered the journey Send email Email asset changed, journey r…" at bounding box center [741, 420] width 1408 height 840
click at [768, 476] on div "10,796 users have entered the journey Send email Email asset changed, journey r…" at bounding box center [741, 420] width 1408 height 840
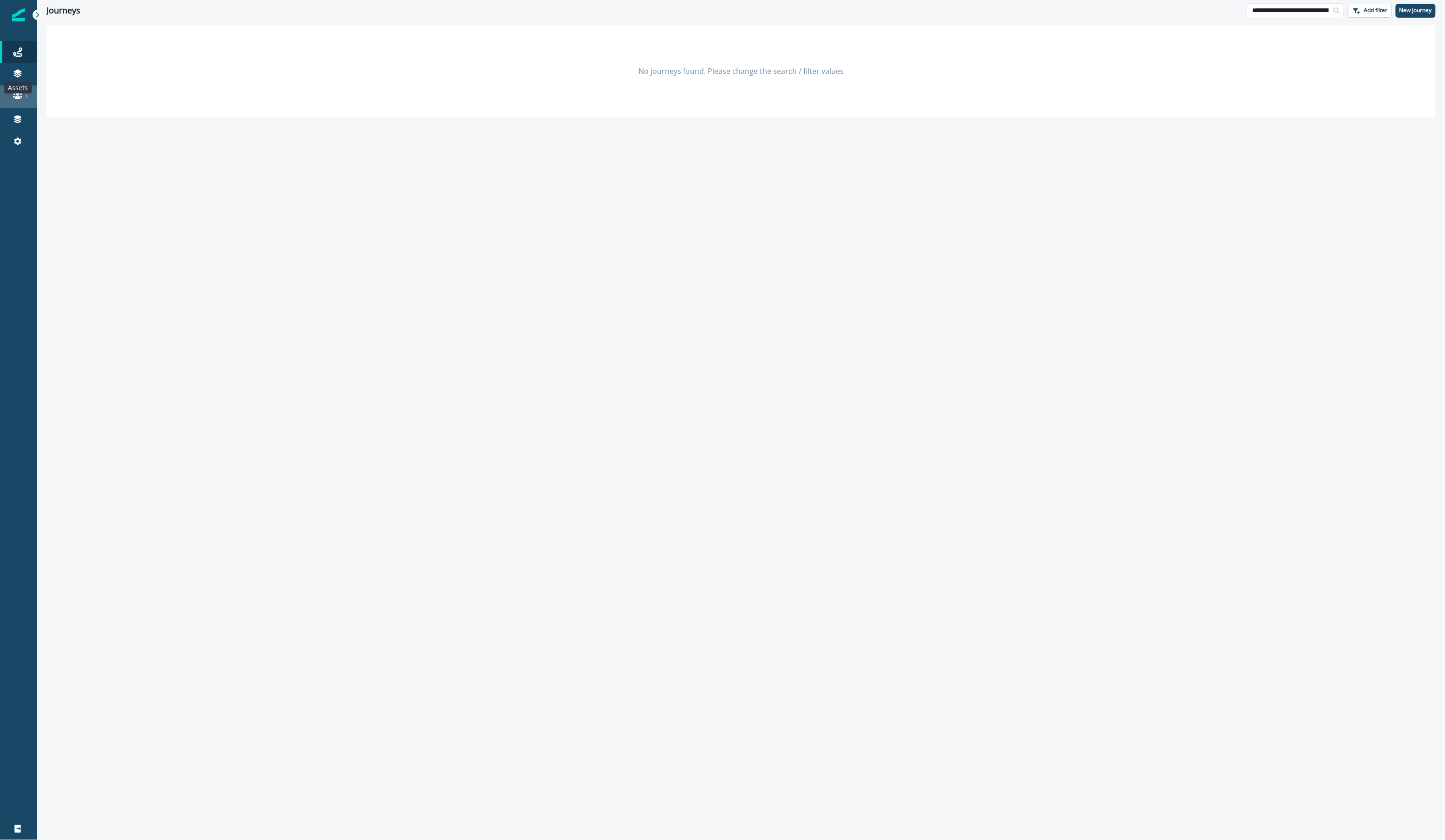
click at [24, 94] on div at bounding box center [19, 95] width 30 height 9
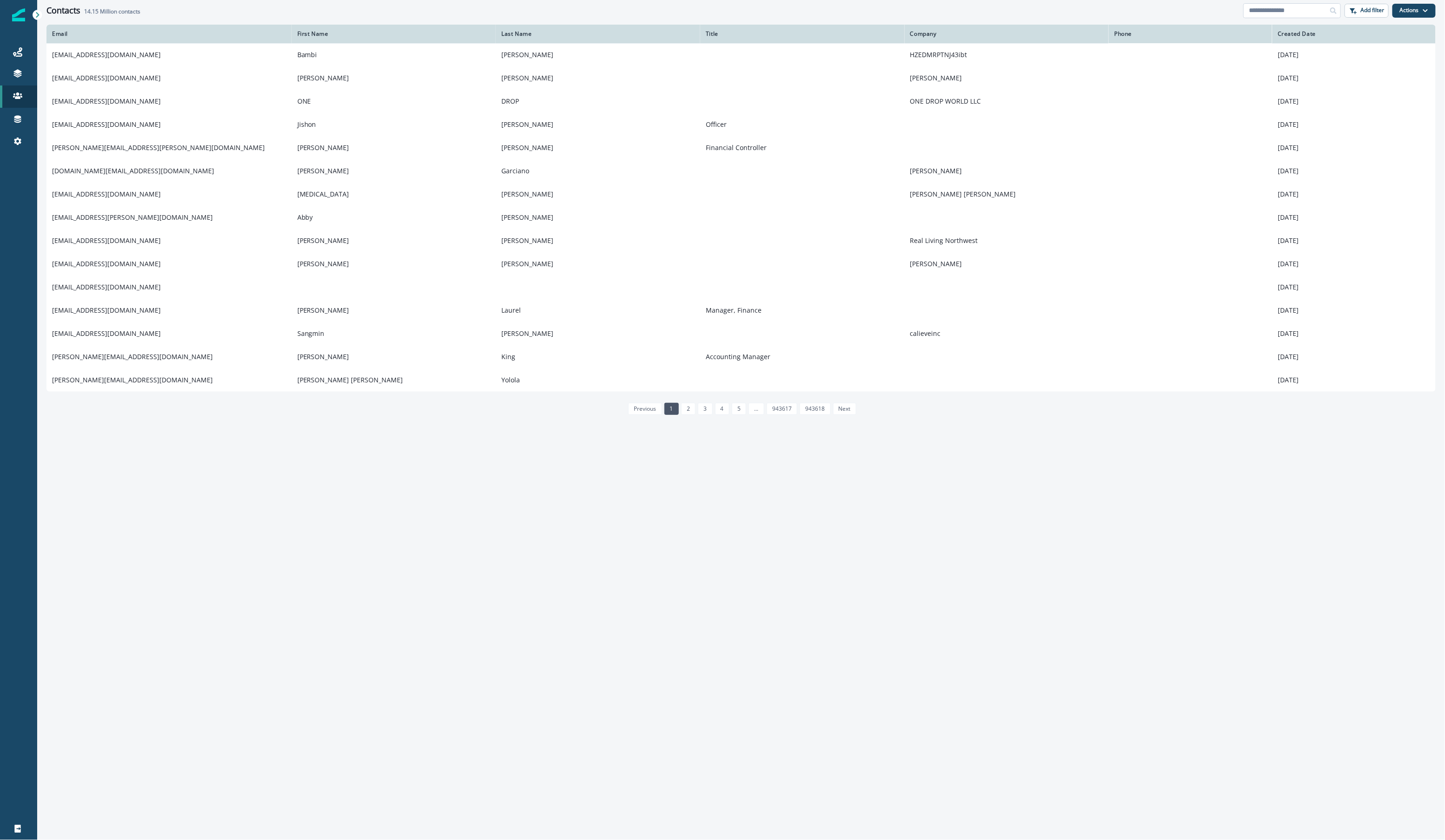
click at [1318, 17] on input at bounding box center [1292, 10] width 98 height 15
paste input "**********"
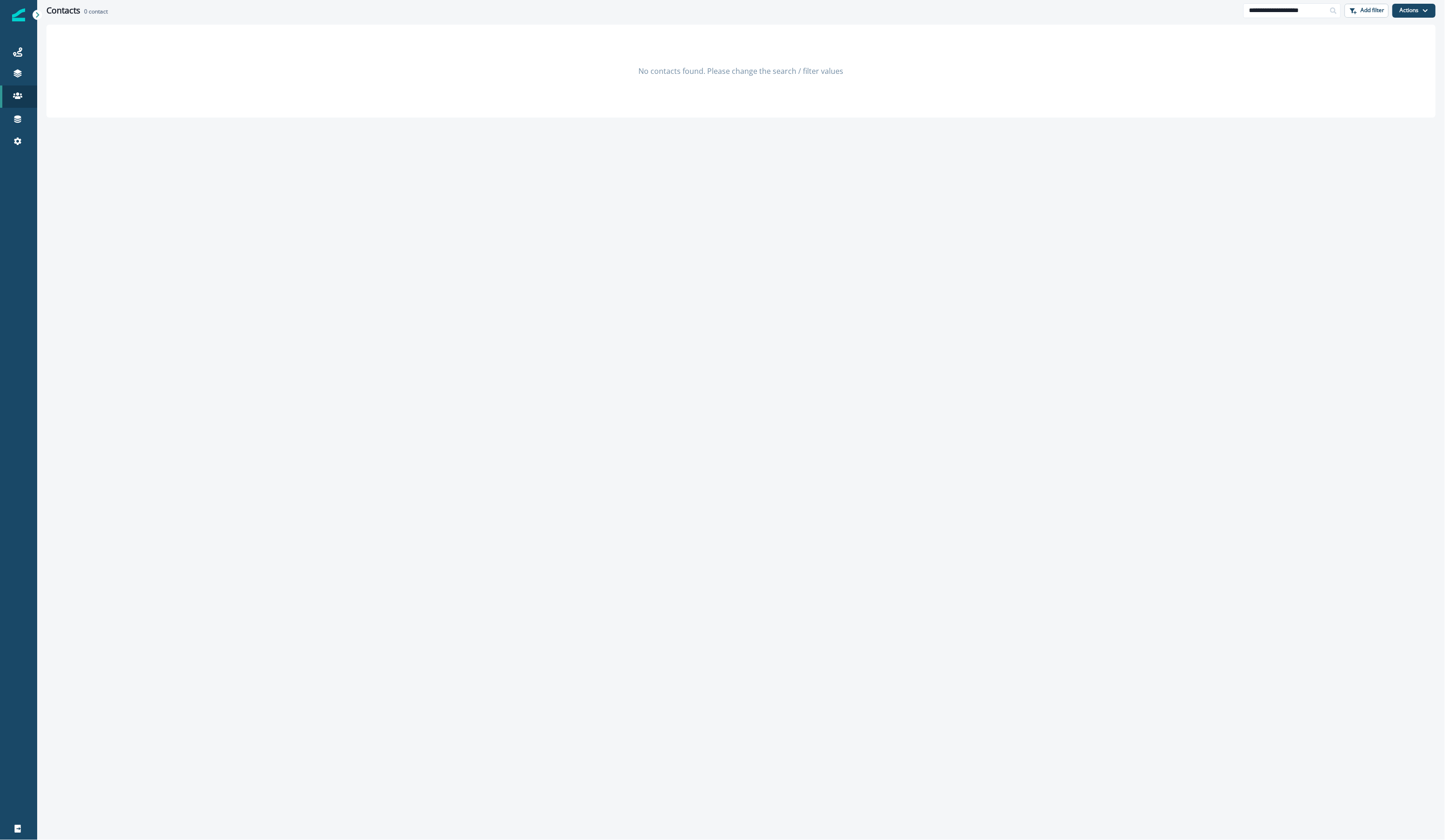
drag, startPoint x: 1292, startPoint y: 7, endPoint x: 1202, endPoint y: 6, distance: 90.0
click at [1202, 6] on div "**********" at bounding box center [741, 10] width 1408 height 21
click at [1255, 9] on input "**********" at bounding box center [1292, 10] width 98 height 15
click at [1254, 11] on input "**********" at bounding box center [1292, 10] width 98 height 15
type input "**********"
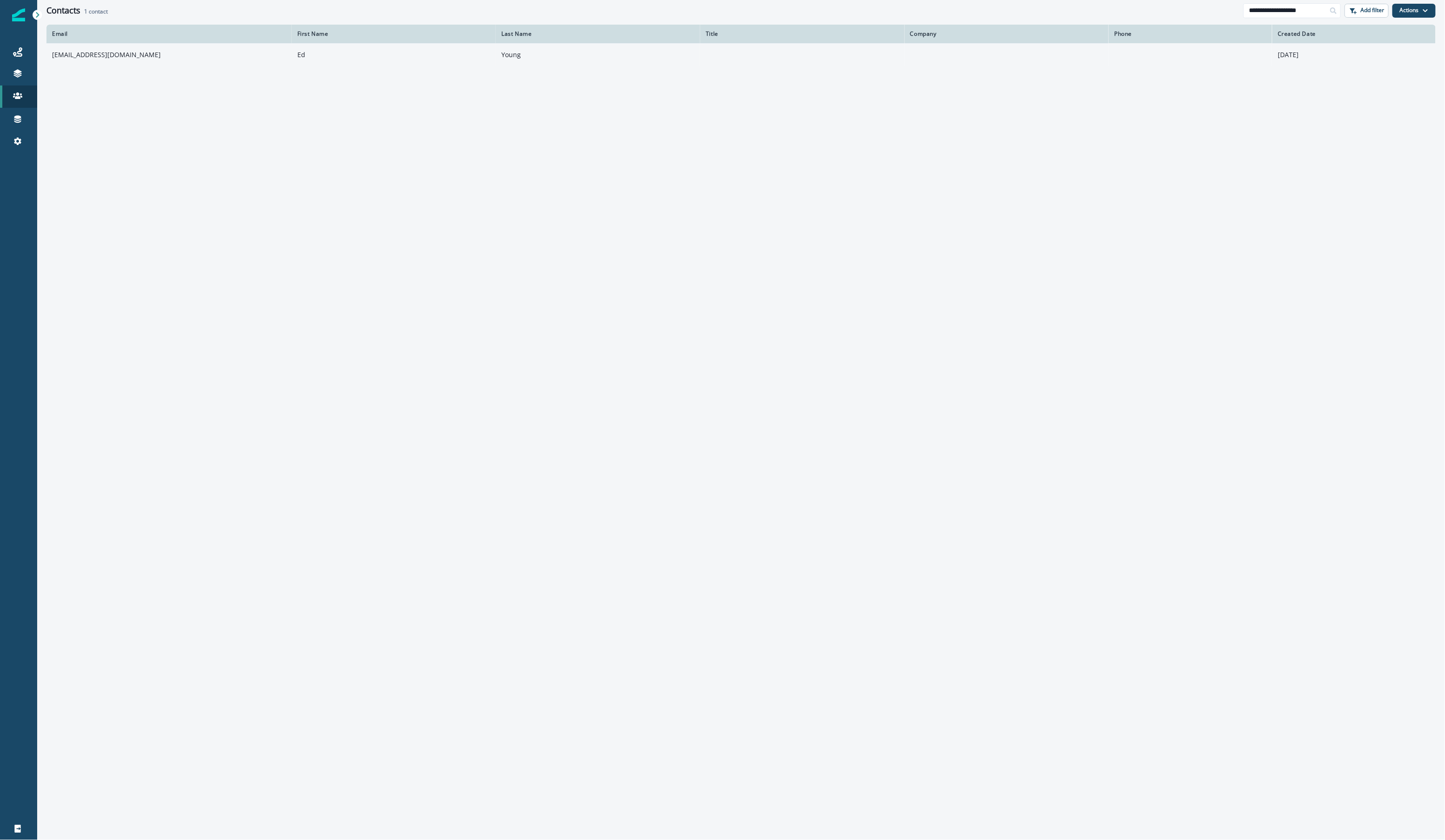
click at [198, 52] on td "[EMAIL_ADDRESS][DOMAIN_NAME]" at bounding box center [169, 55] width 246 height 24
